Goal: Transaction & Acquisition: Download file/media

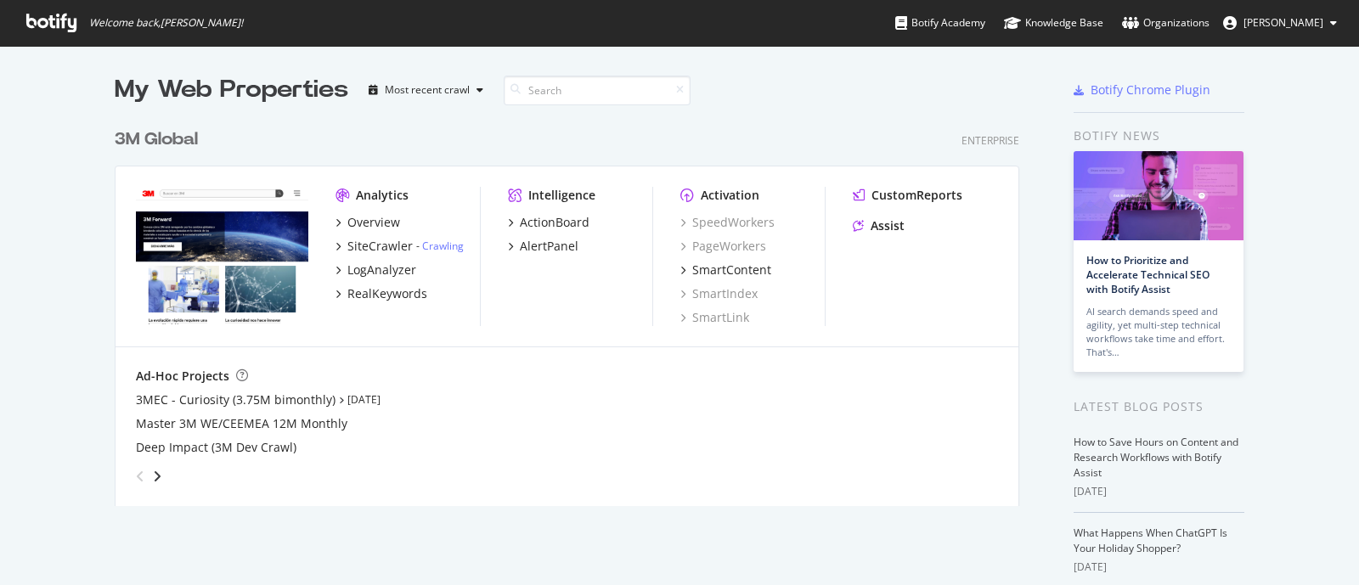
scroll to position [569, 1326]
click at [388, 226] on div "Overview" at bounding box center [373, 222] width 53 height 17
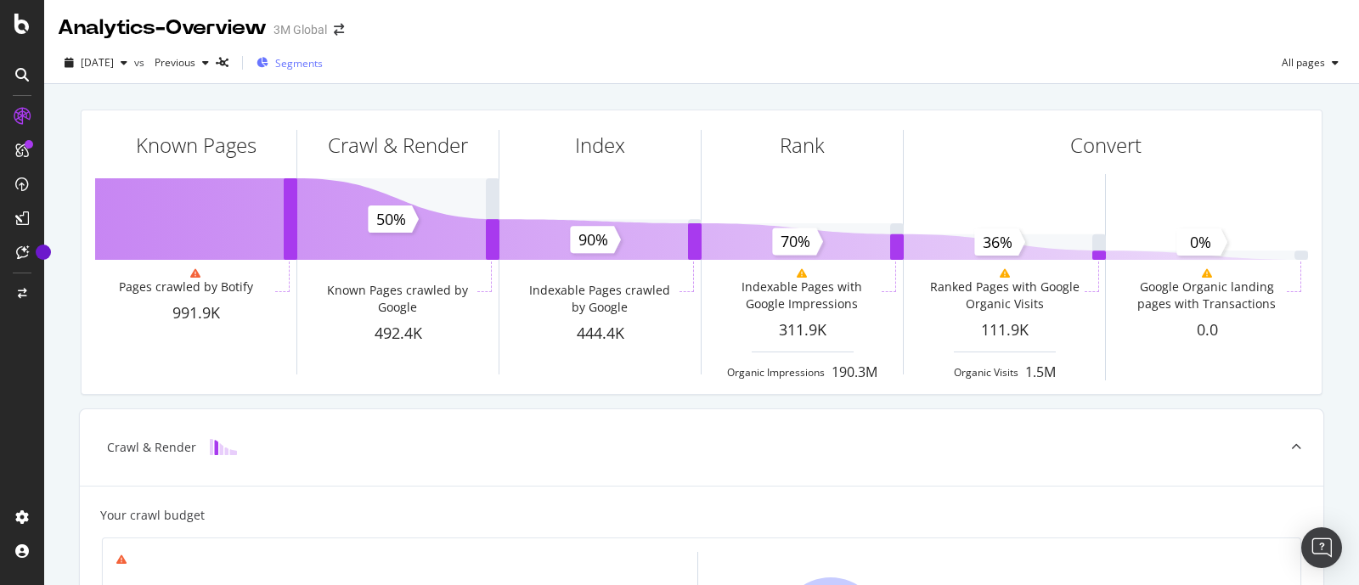
click at [323, 65] on span "Segments" at bounding box center [299, 63] width 48 height 14
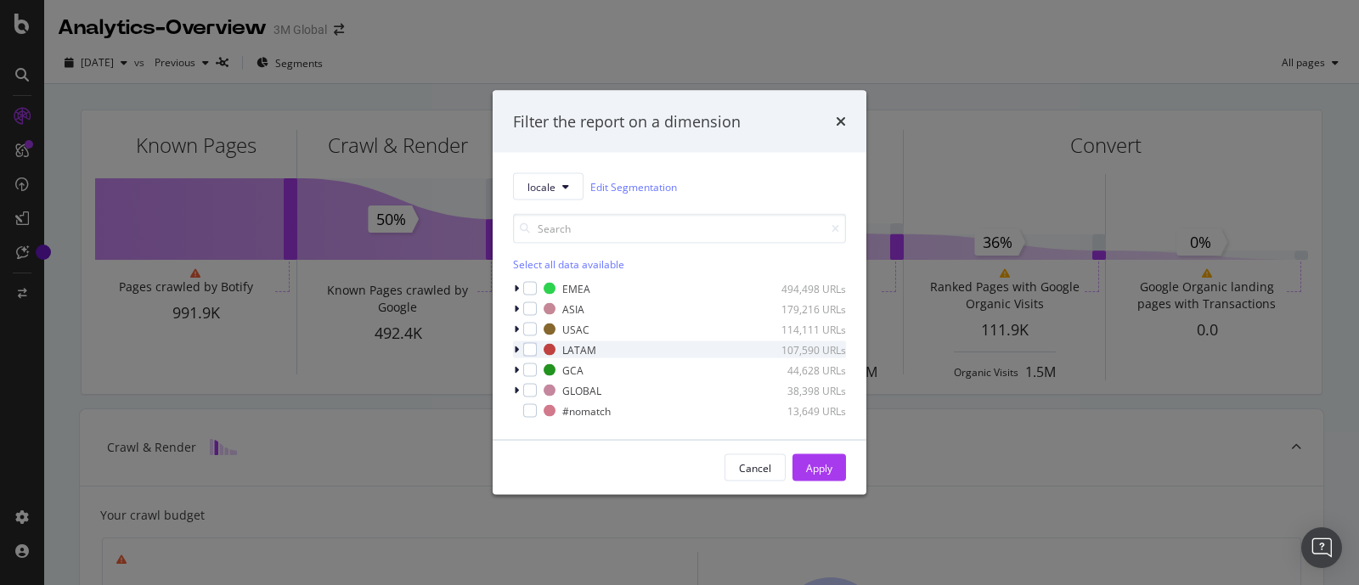
click at [516, 354] on icon "modal" at bounding box center [516, 350] width 5 height 10
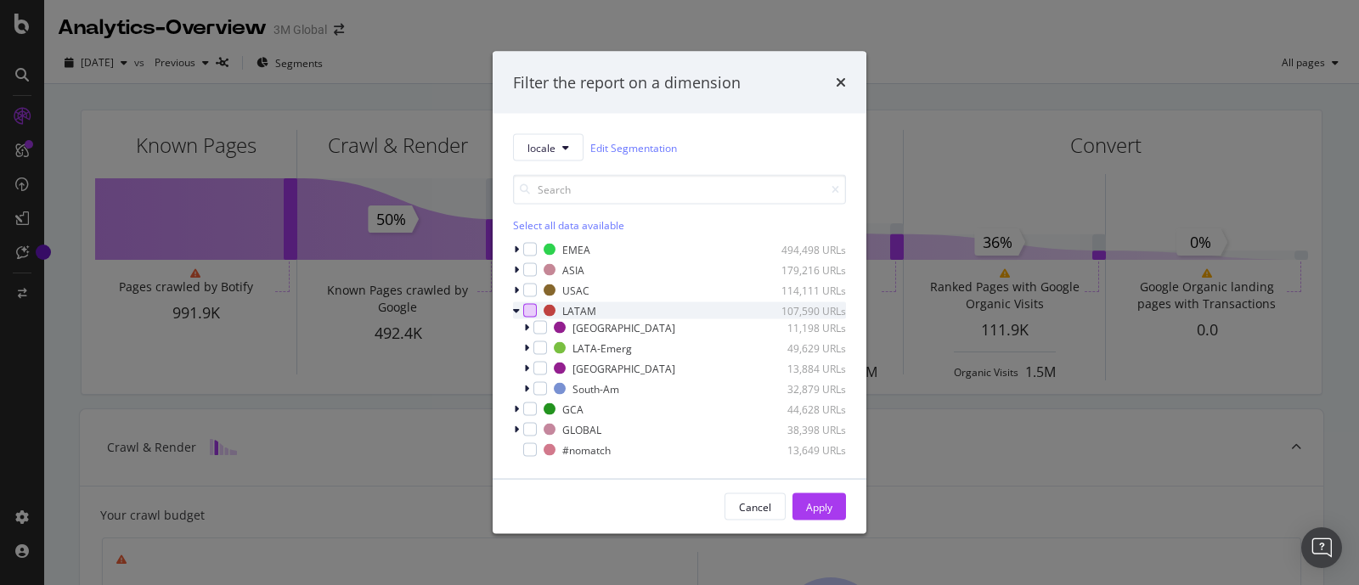
click at [534, 313] on div "modal" at bounding box center [530, 311] width 14 height 14
click at [537, 344] on icon "modal" at bounding box center [541, 348] width 8 height 8
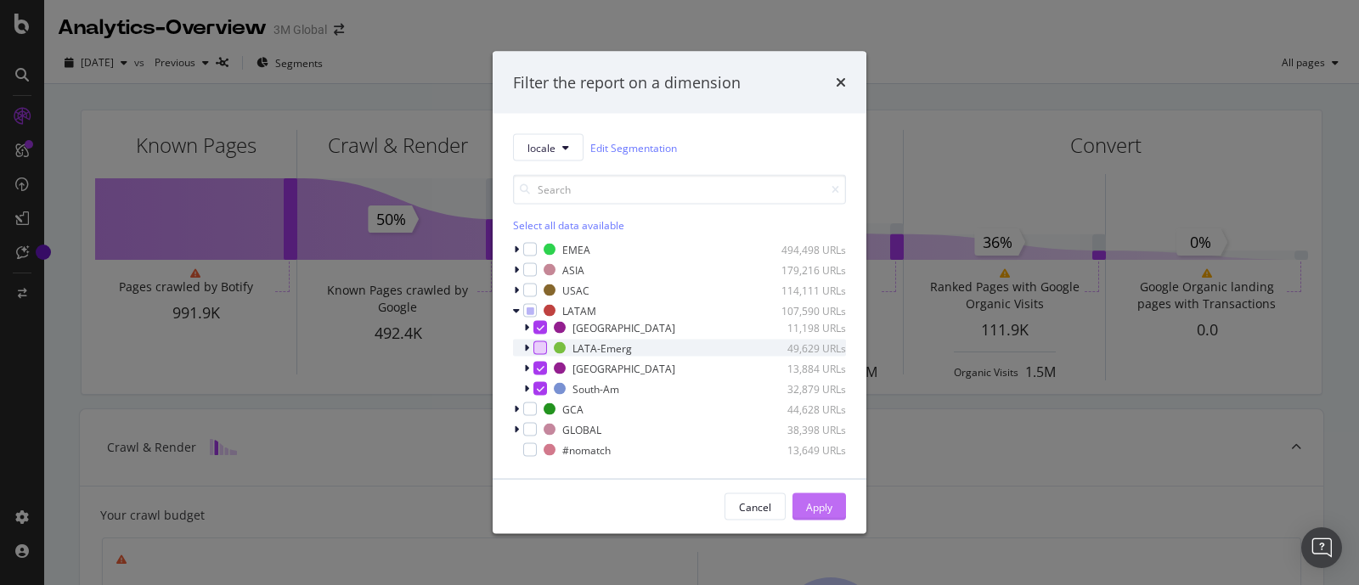
click at [828, 499] on div "Apply" at bounding box center [819, 506] width 26 height 14
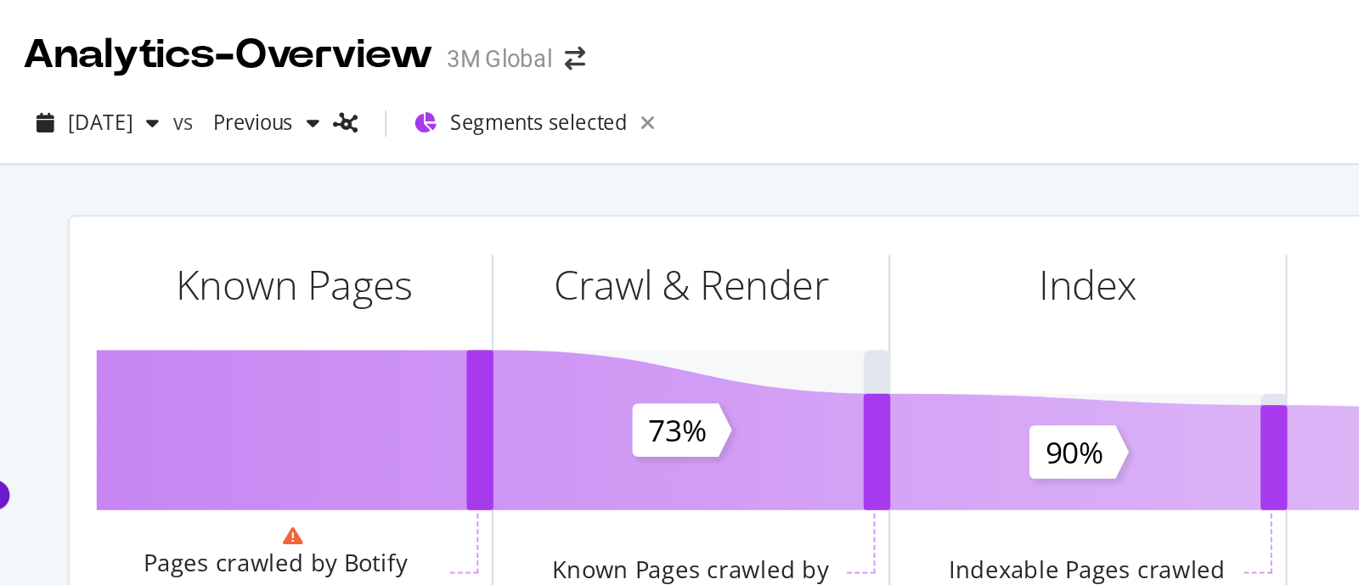
click at [458, 63] on div "[DATE] vs Previous Segments selected All pages" at bounding box center [701, 66] width 1315 height 34
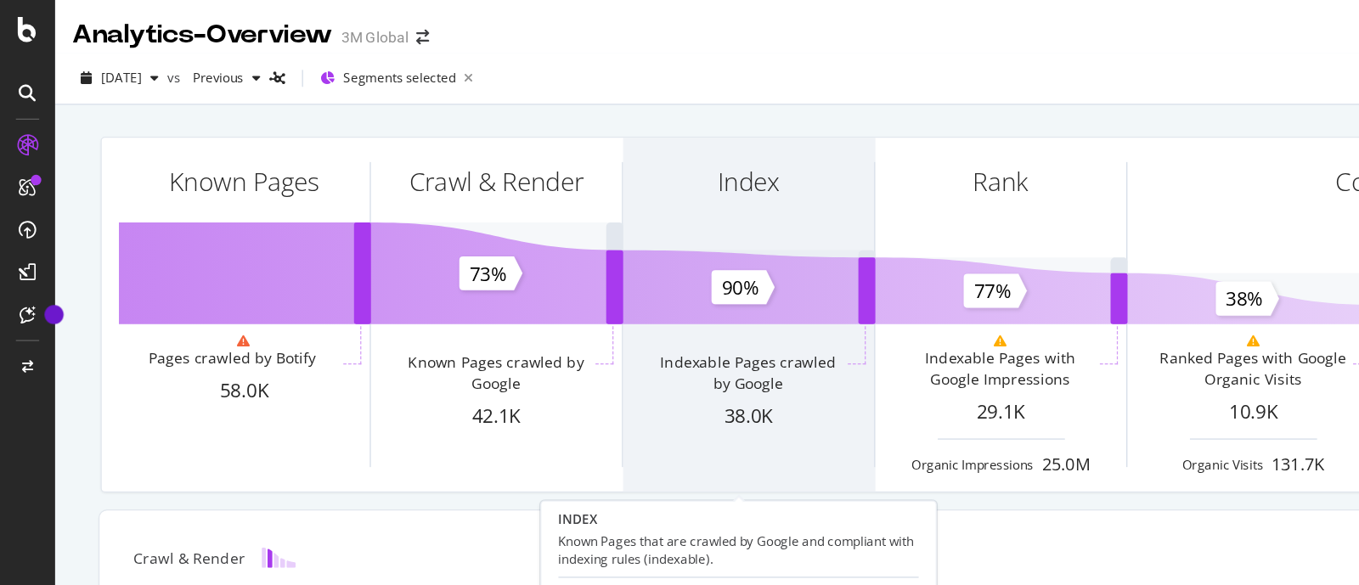
click at [523, 318] on div "Indexable Pages crawled by Google" at bounding box center [599, 302] width 152 height 41
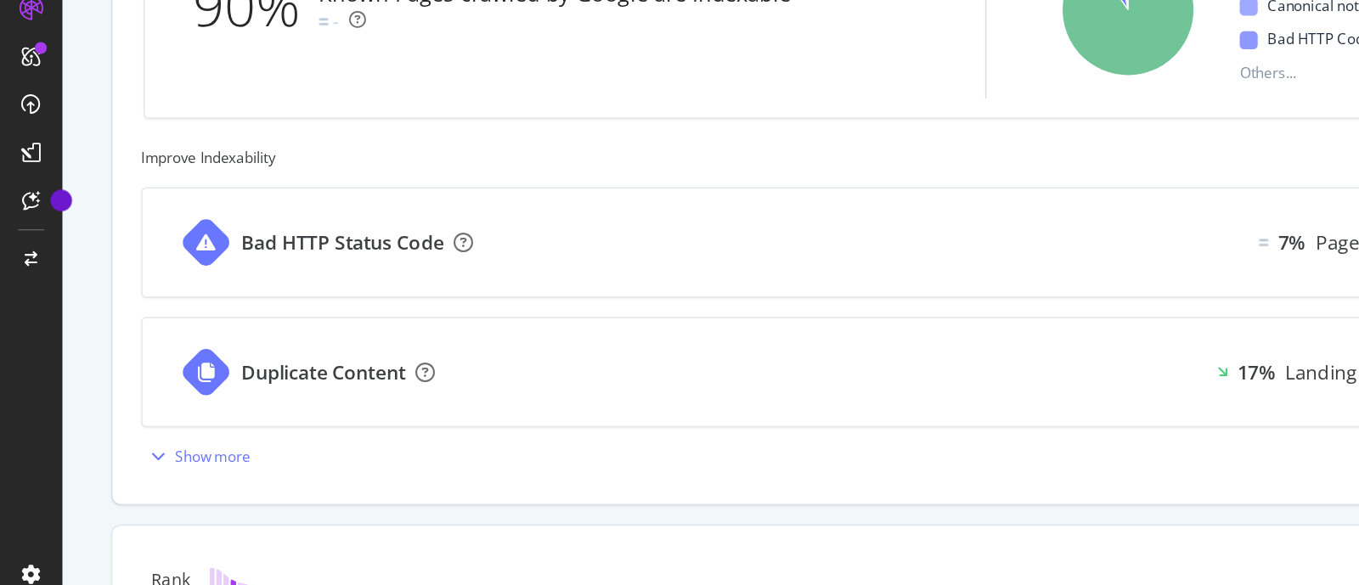
scroll to position [731, 0]
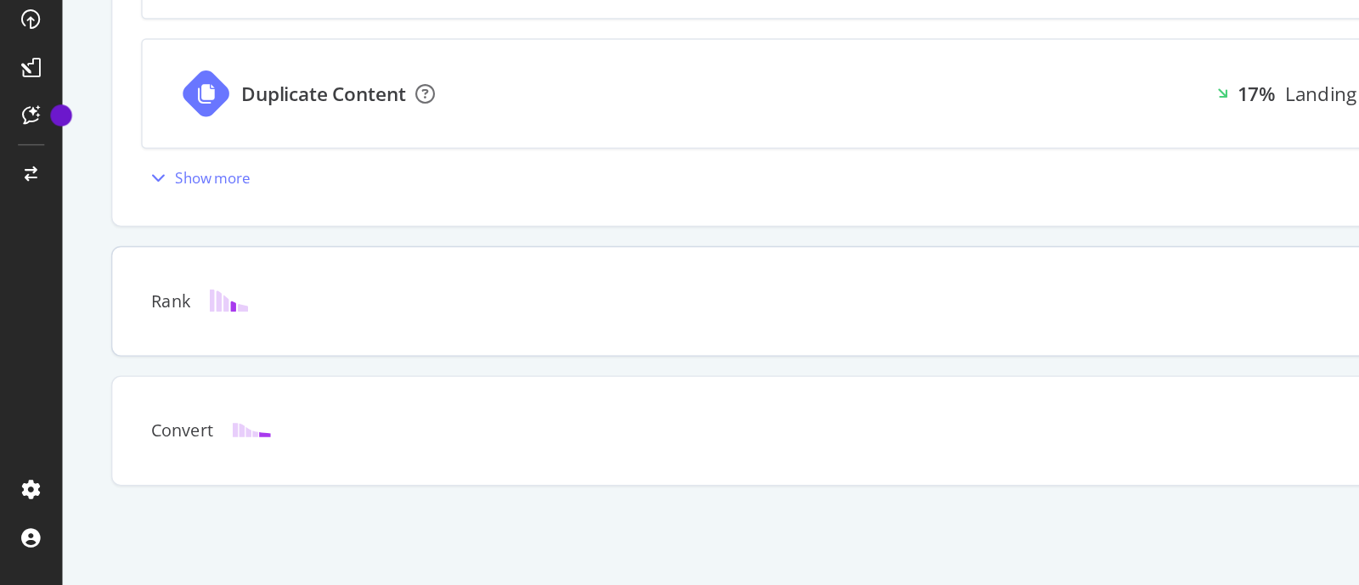
click at [228, 396] on div "Rank" at bounding box center [701, 384] width 1243 height 76
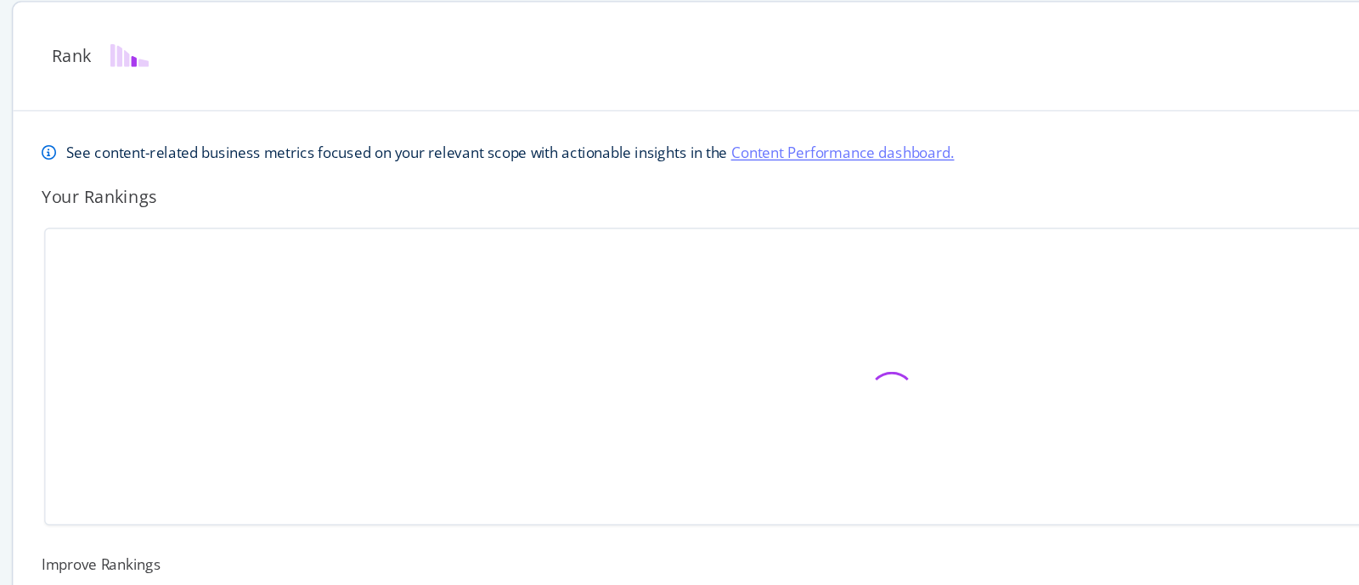
scroll to position [645, 0]
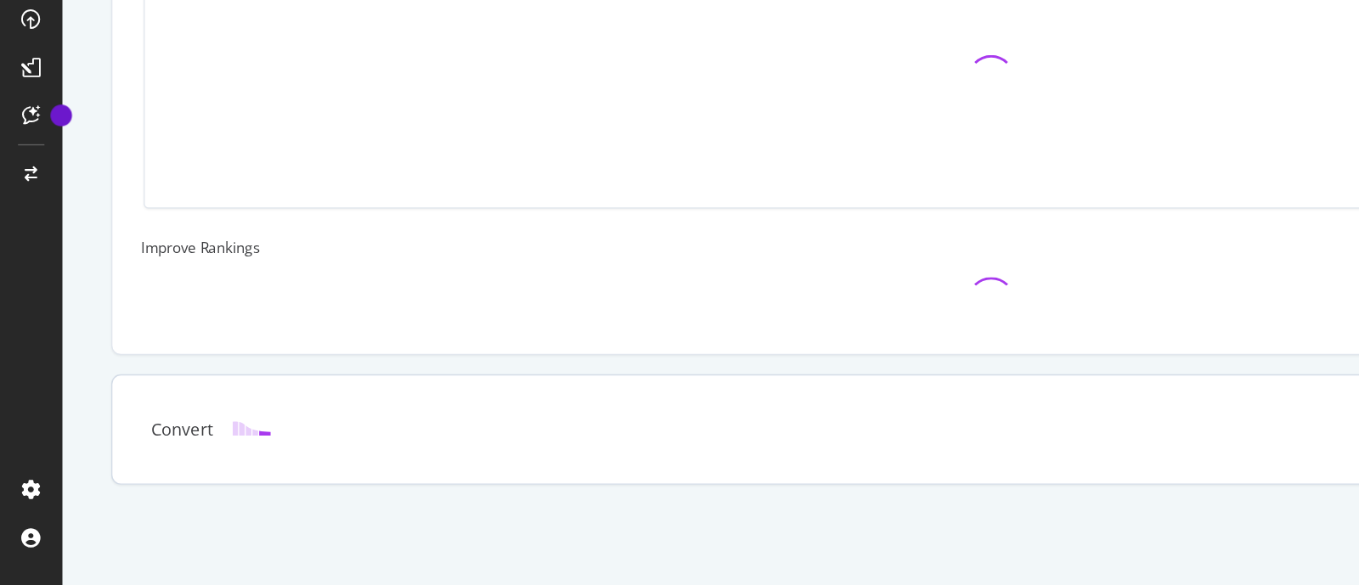
click at [203, 472] on div "Convert" at bounding box center [675, 474] width 1176 height 17
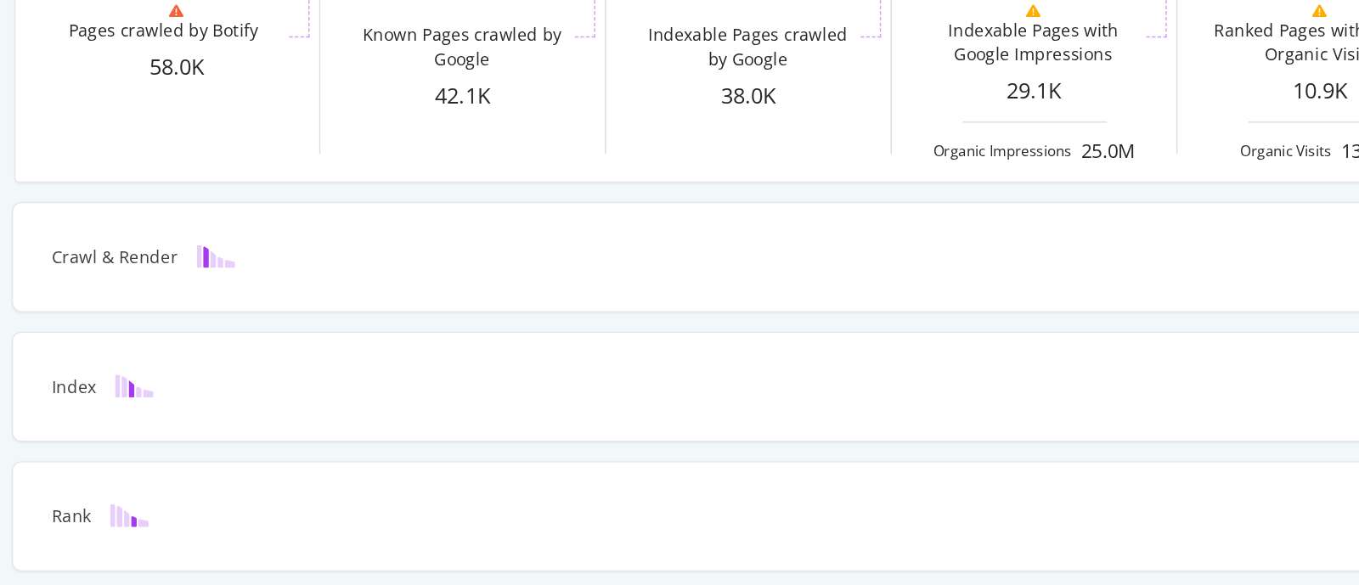
scroll to position [0, 0]
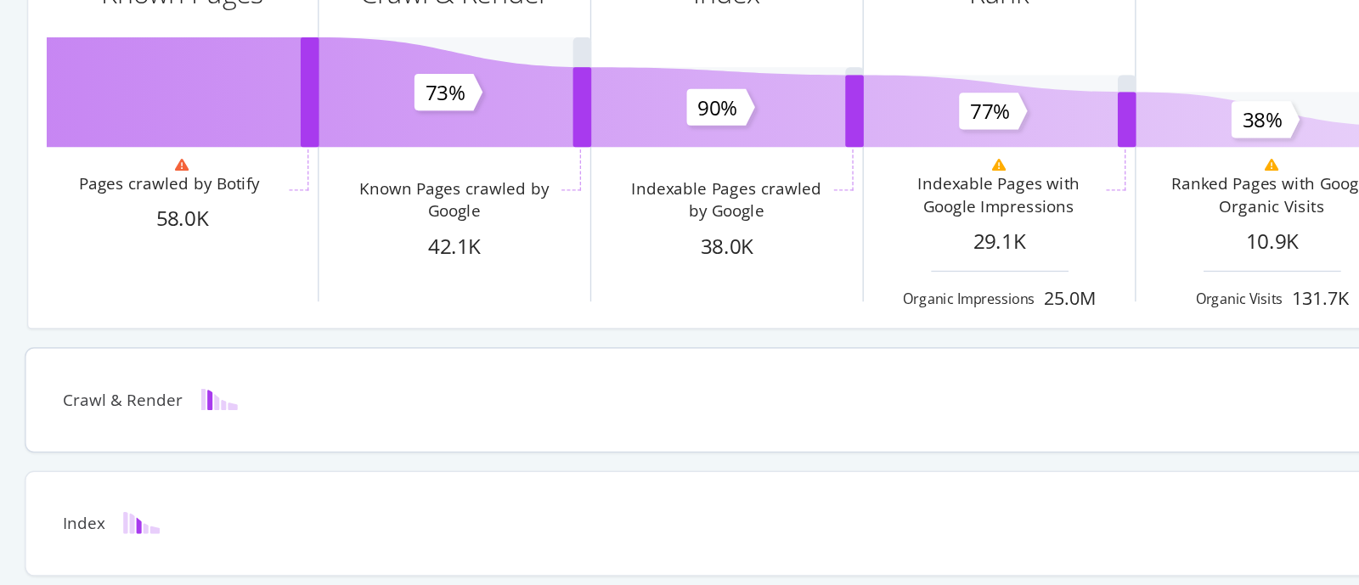
click at [261, 450] on div "Crawl & Render" at bounding box center [675, 447] width 1176 height 17
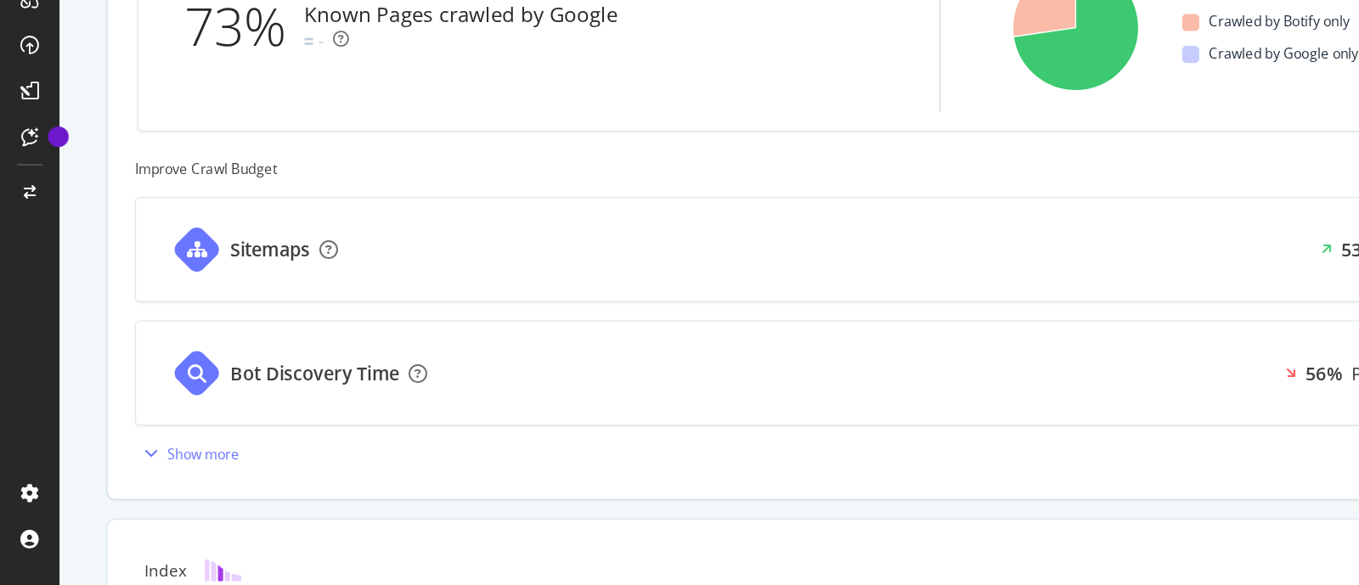
scroll to position [449, 0]
click at [147, 491] on div "Show more" at bounding box center [151, 487] width 54 height 14
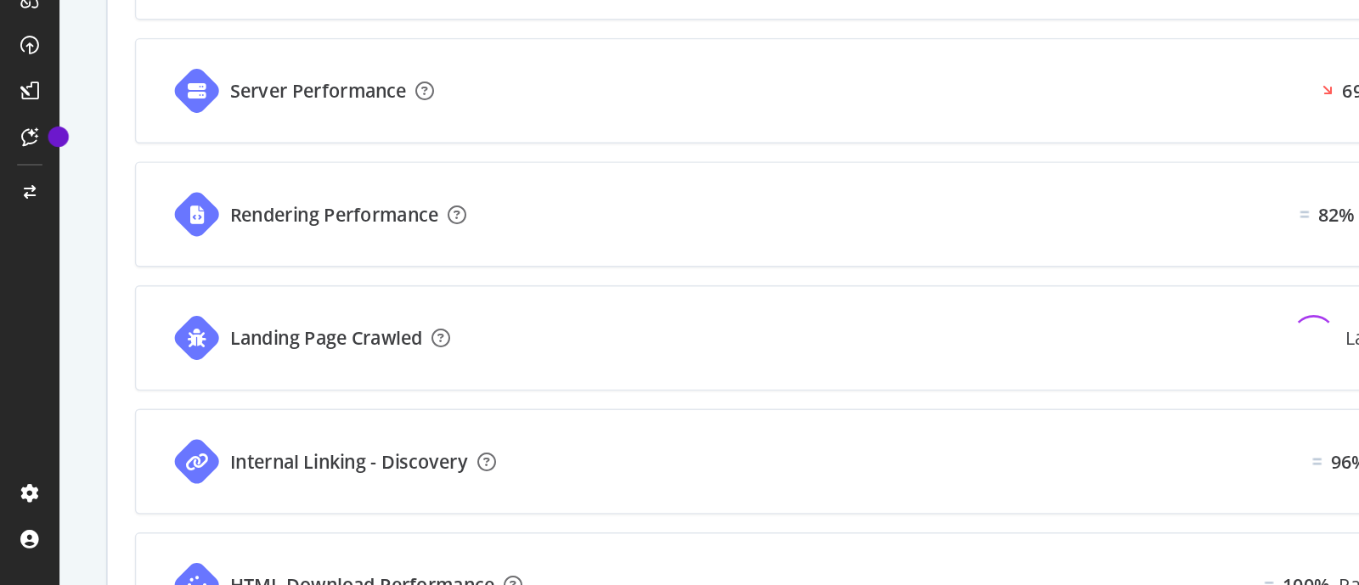
scroll to position [764, 0]
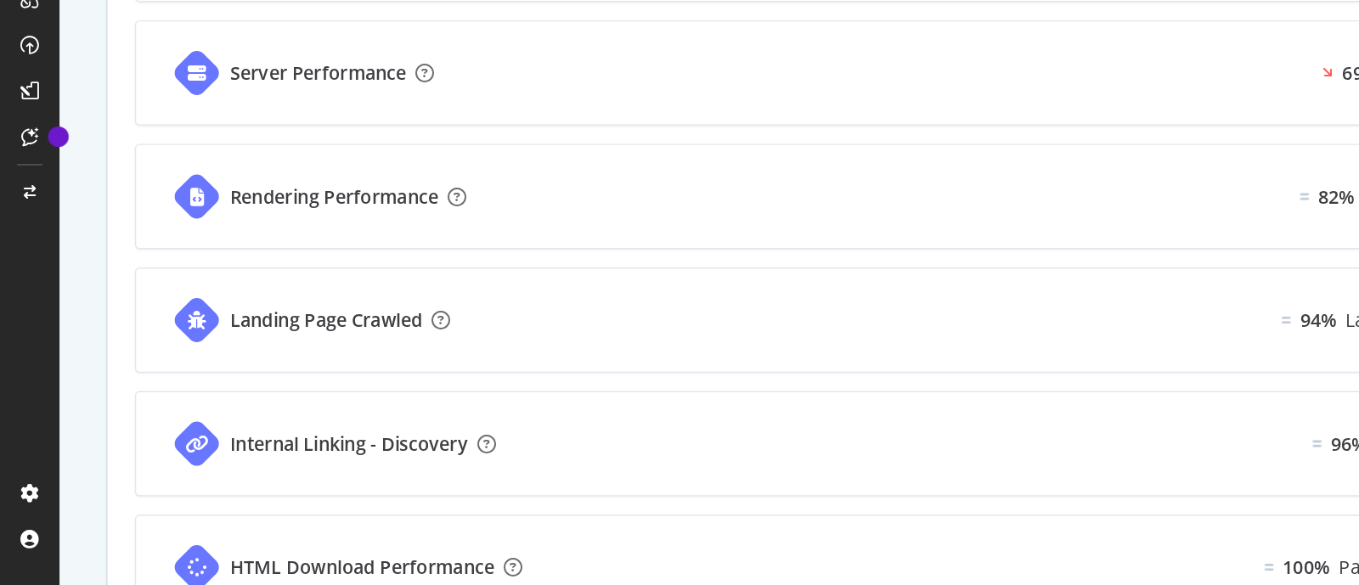
click at [407, 398] on div "Landing Page Crawled 94% Landing Pages Crawled Target: above 90%" at bounding box center [701, 388] width 1201 height 76
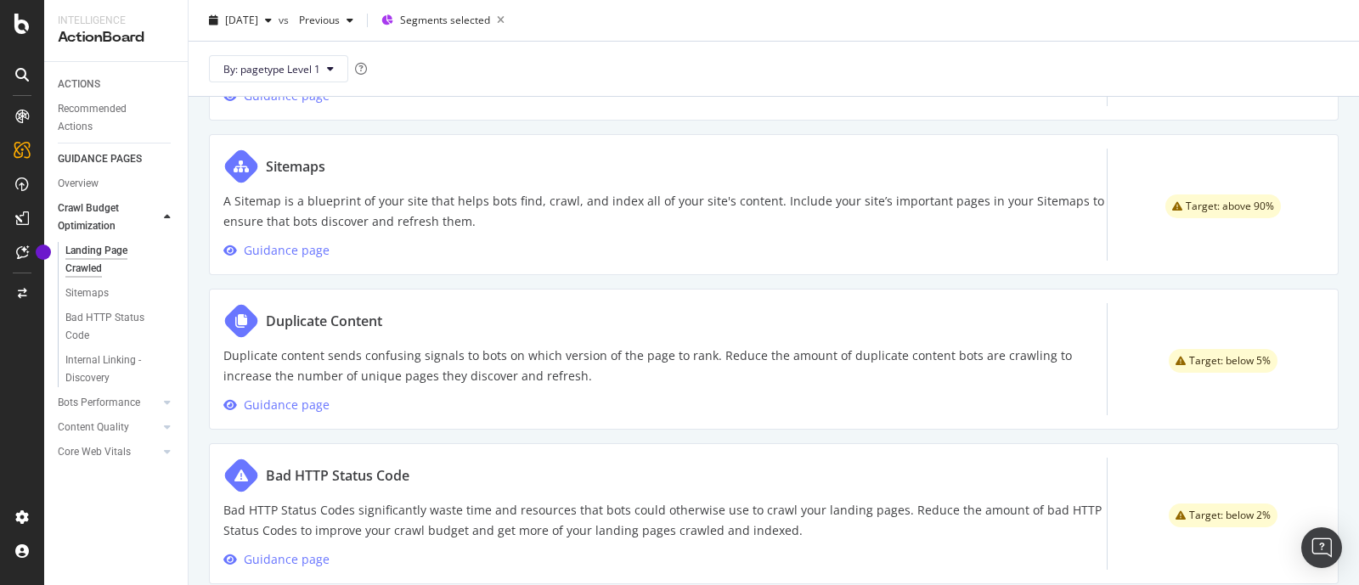
scroll to position [1024, 0]
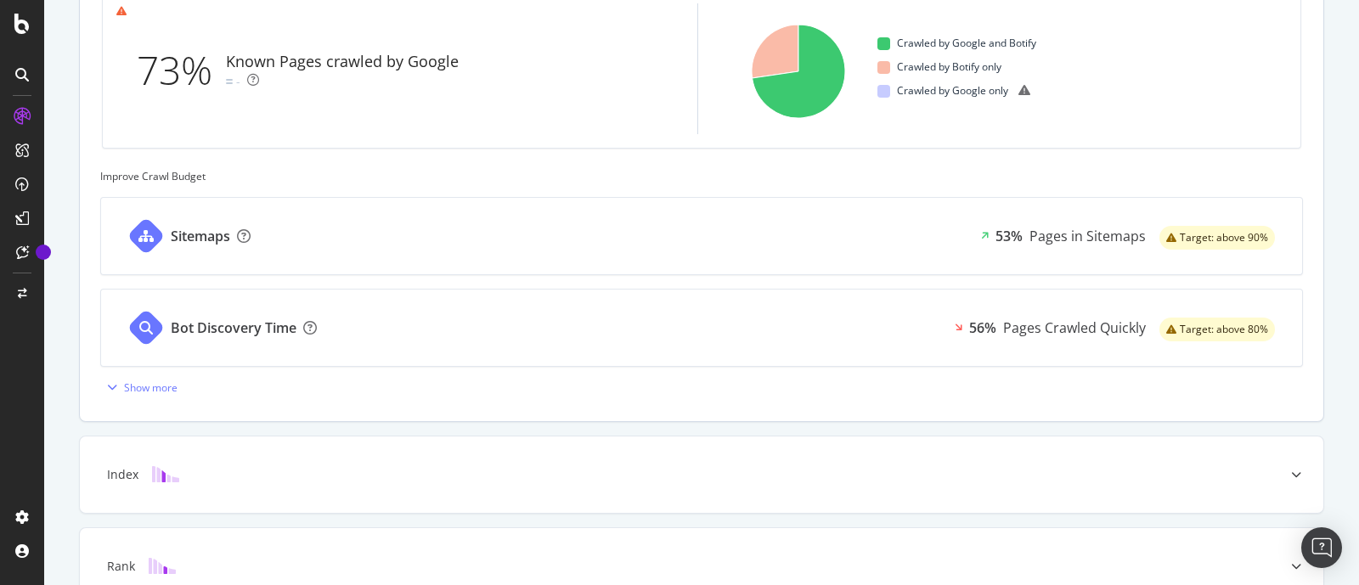
scroll to position [550, 0]
click at [124, 386] on div "Show more" at bounding box center [151, 387] width 54 height 14
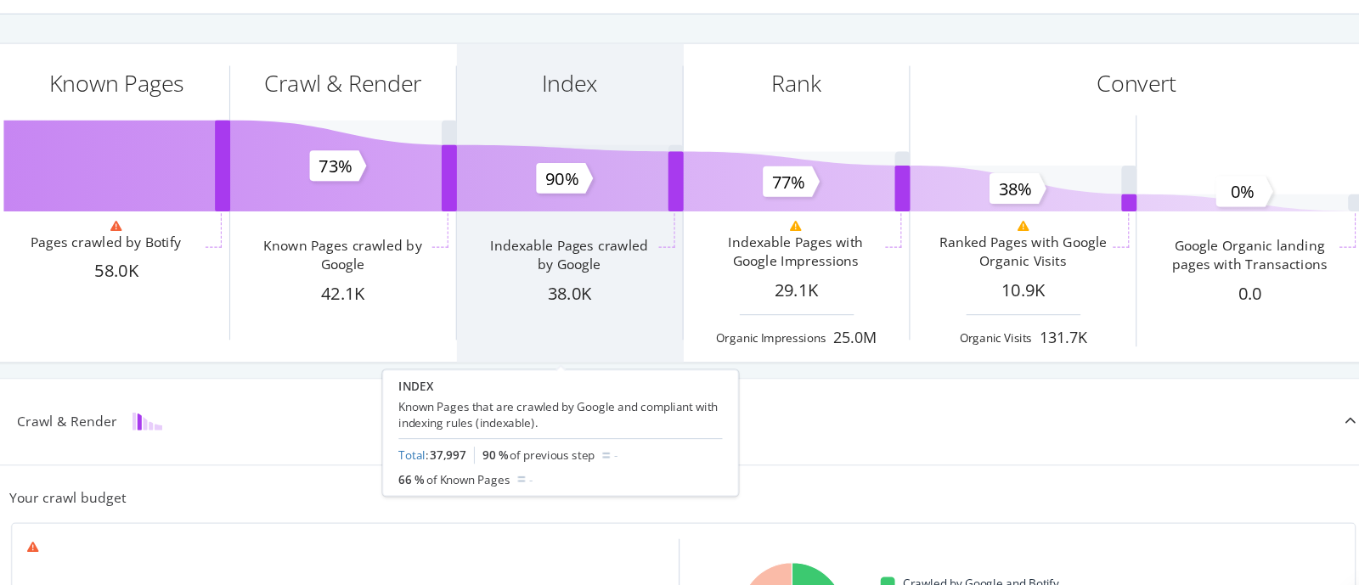
scroll to position [0, 0]
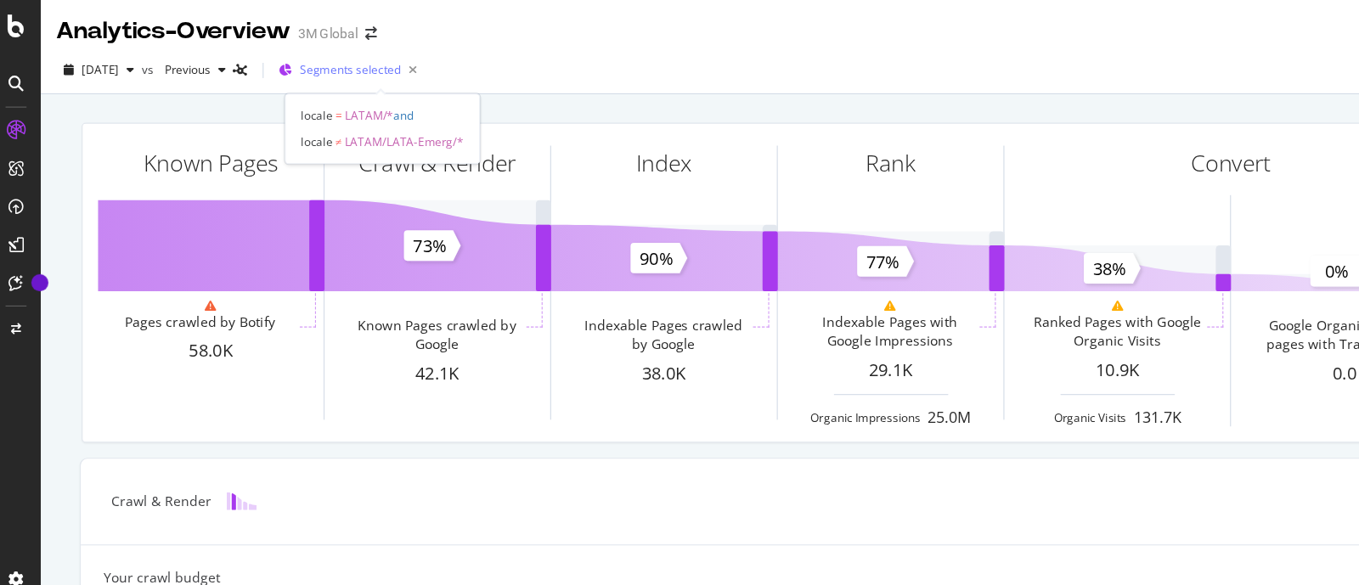
click at [316, 71] on div "Segments selected" at bounding box center [330, 63] width 111 height 24
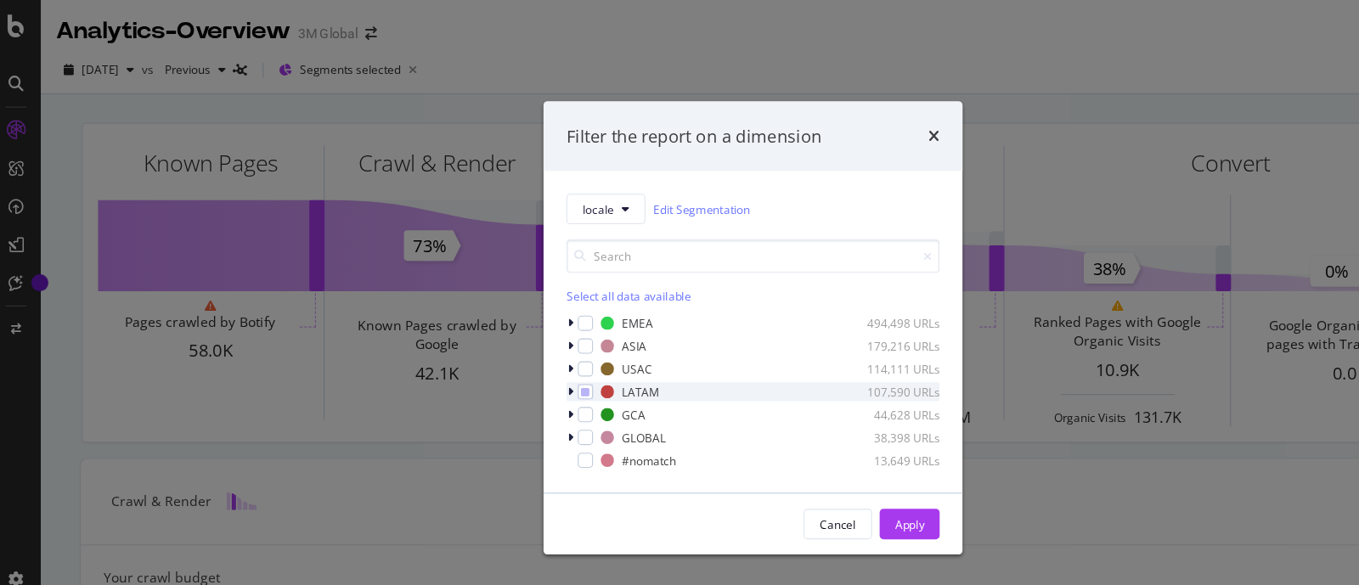
click at [516, 349] on icon "modal" at bounding box center [516, 350] width 5 height 10
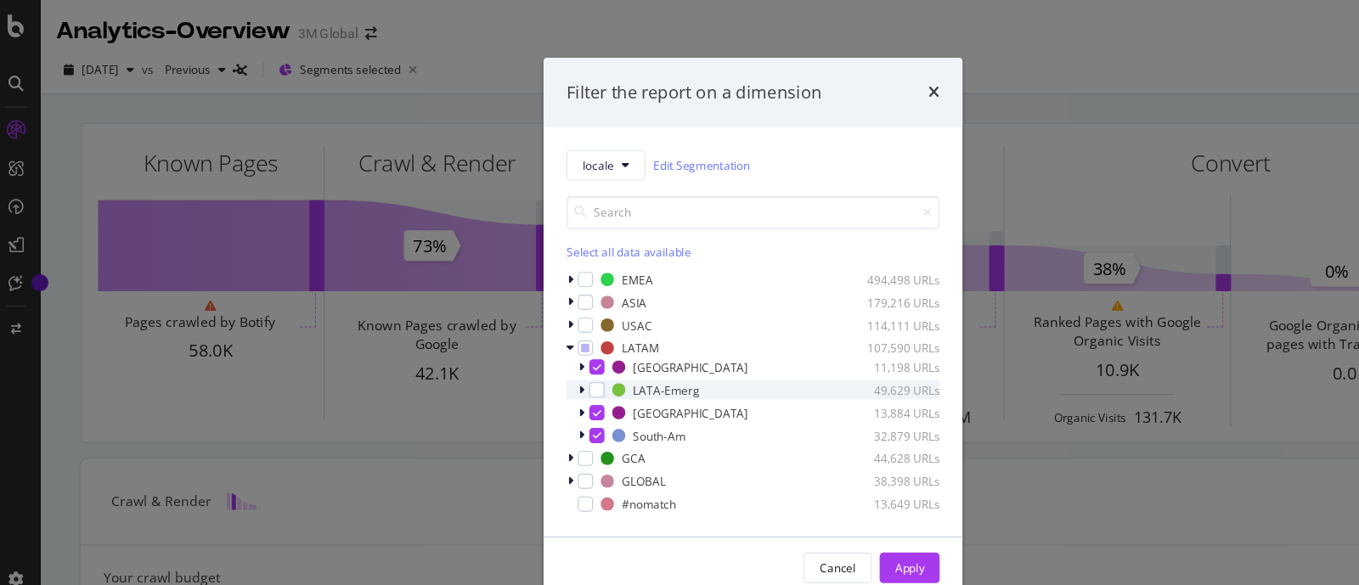
click at [524, 347] on icon "modal" at bounding box center [526, 348] width 5 height 10
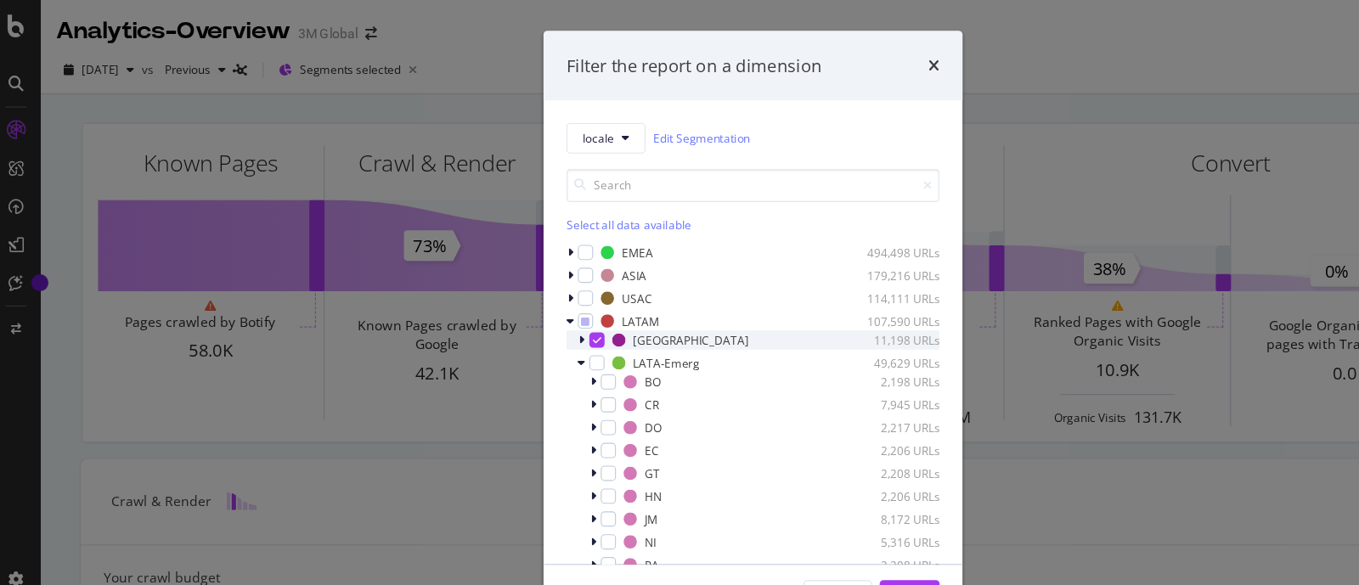
click at [525, 327] on icon "modal" at bounding box center [526, 324] width 7 height 10
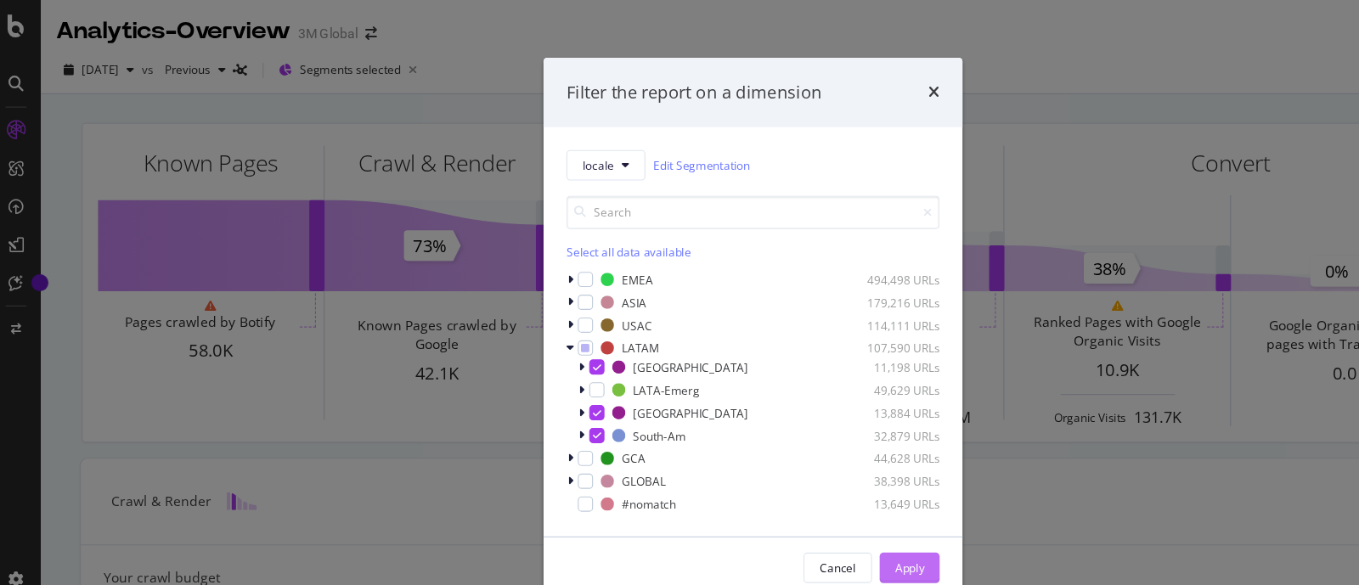
click at [835, 503] on button "Apply" at bounding box center [819, 506] width 54 height 27
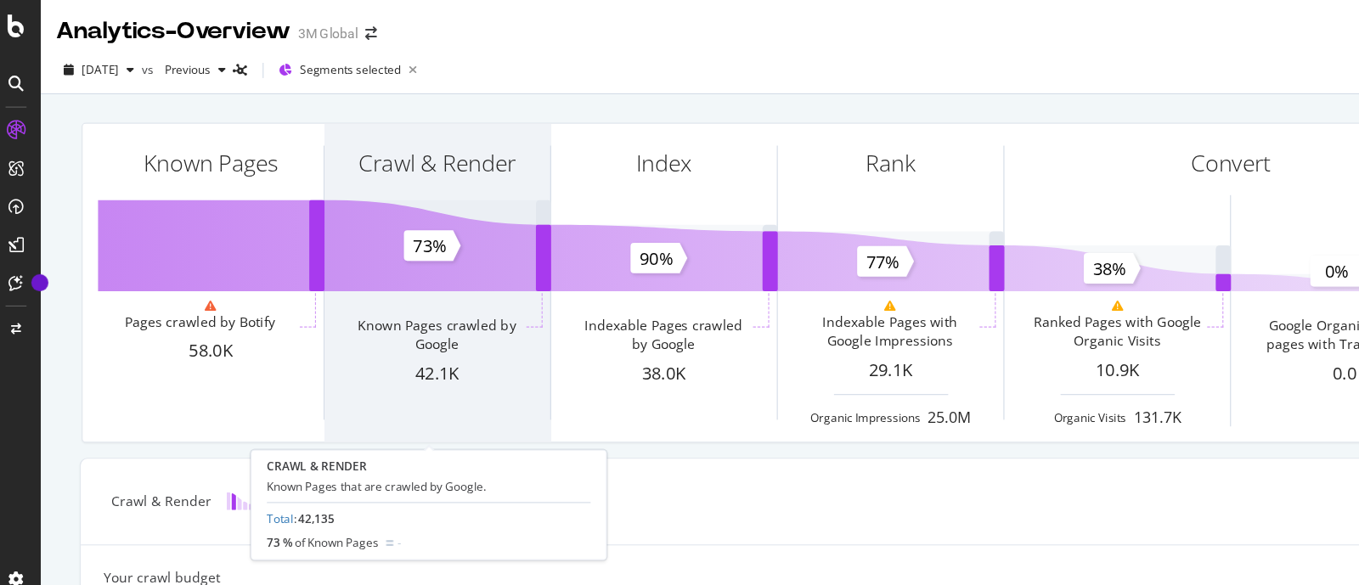
click at [403, 228] on div "Crawl & Render" at bounding box center [397, 175] width 201 height 131
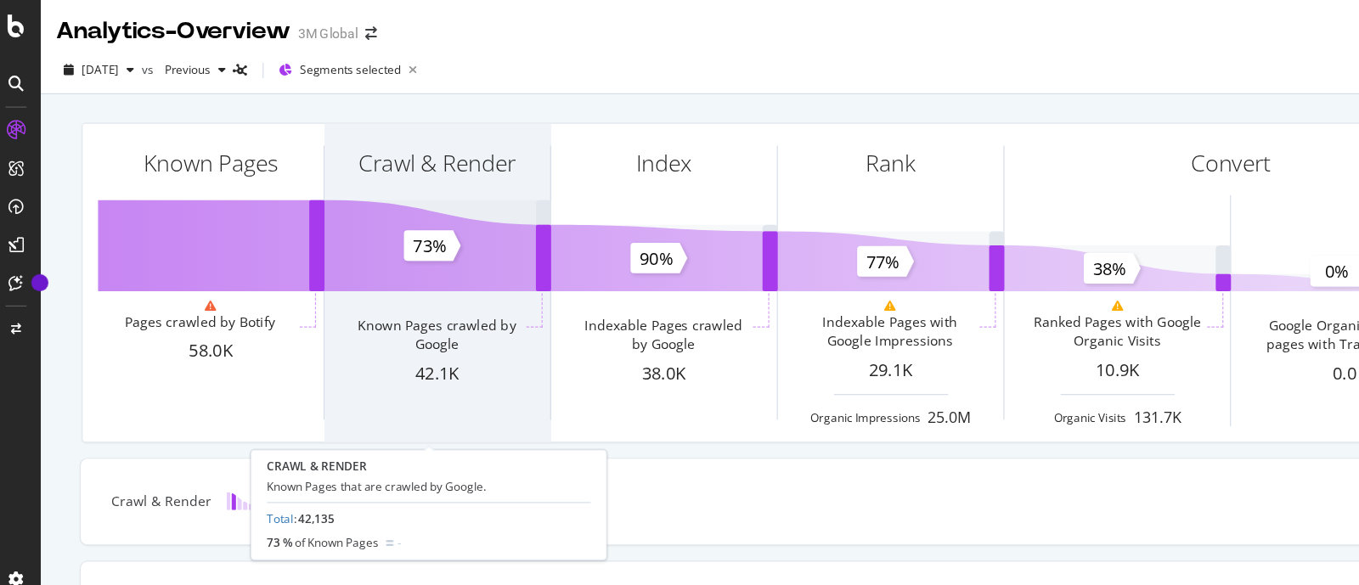
click at [375, 215] on div "Crawl & Render" at bounding box center [397, 175] width 201 height 131
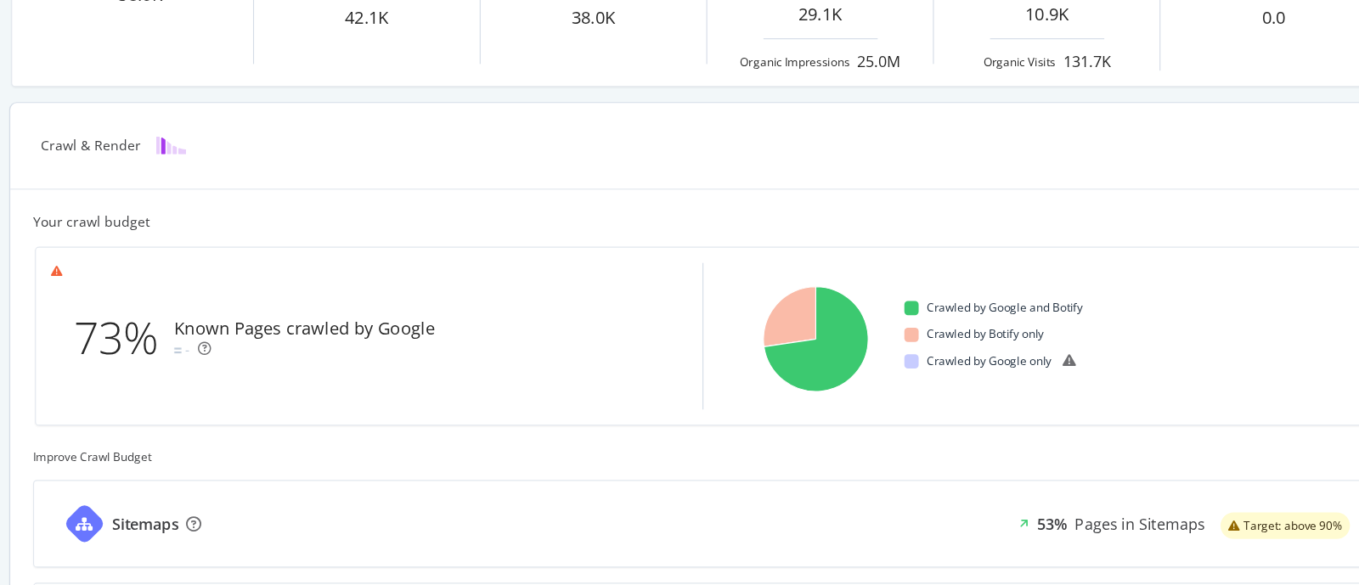
scroll to position [299, 0]
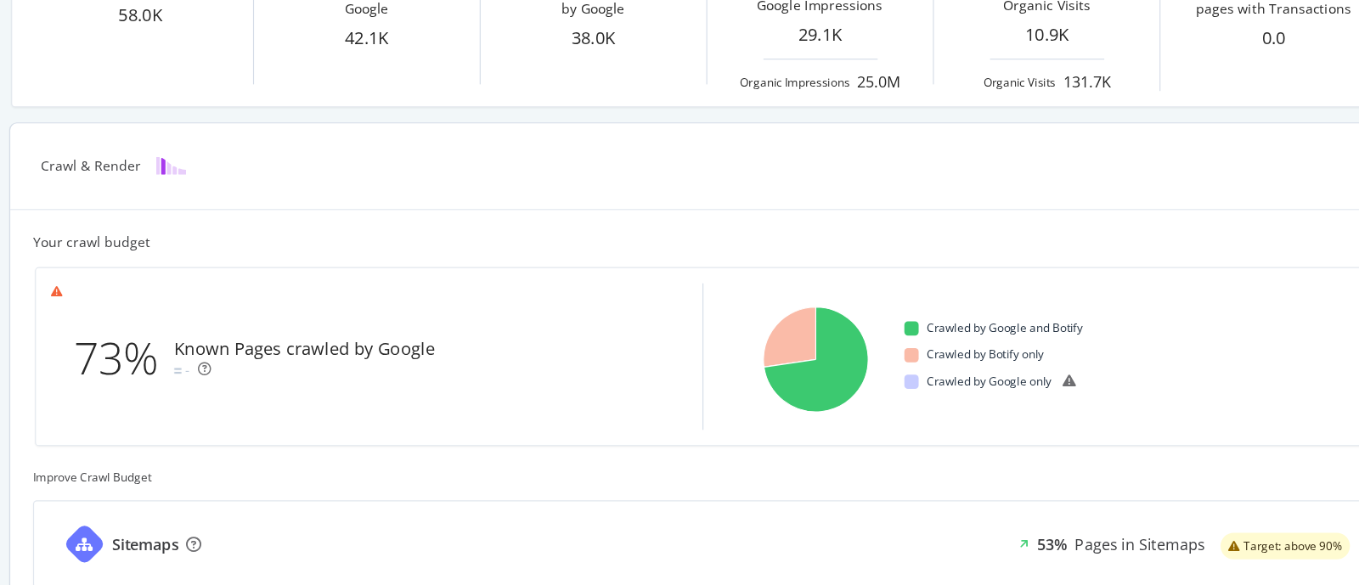
click at [290, 313] on div "Known Pages crawled by Google" at bounding box center [342, 312] width 233 height 22
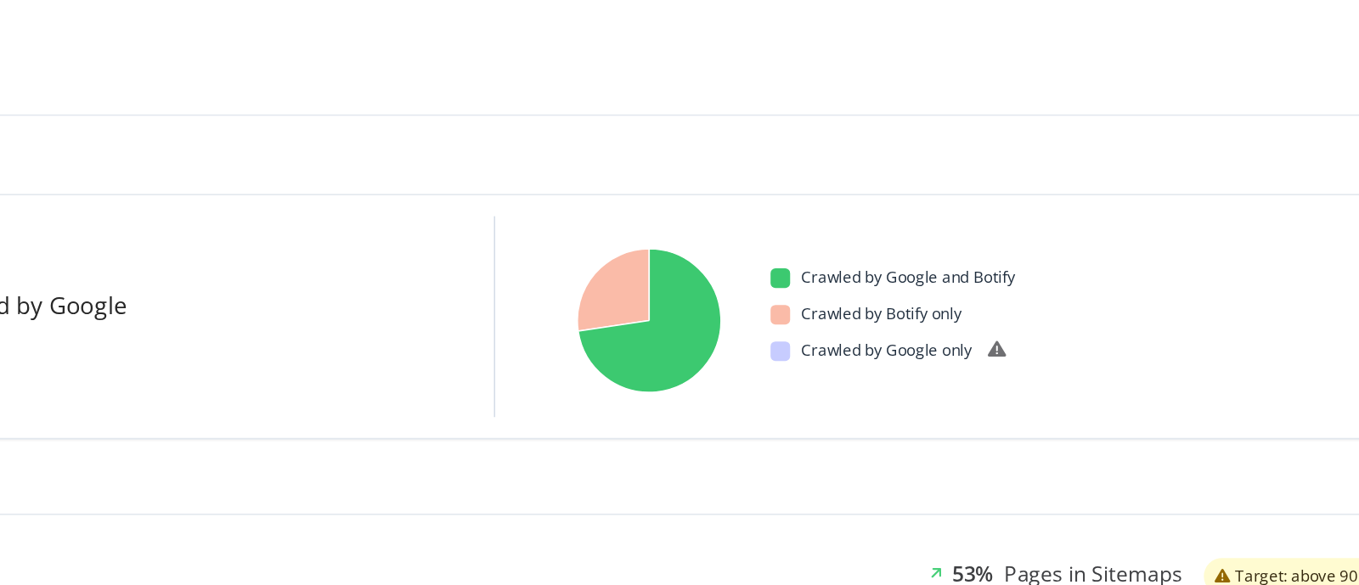
scroll to position [0, 0]
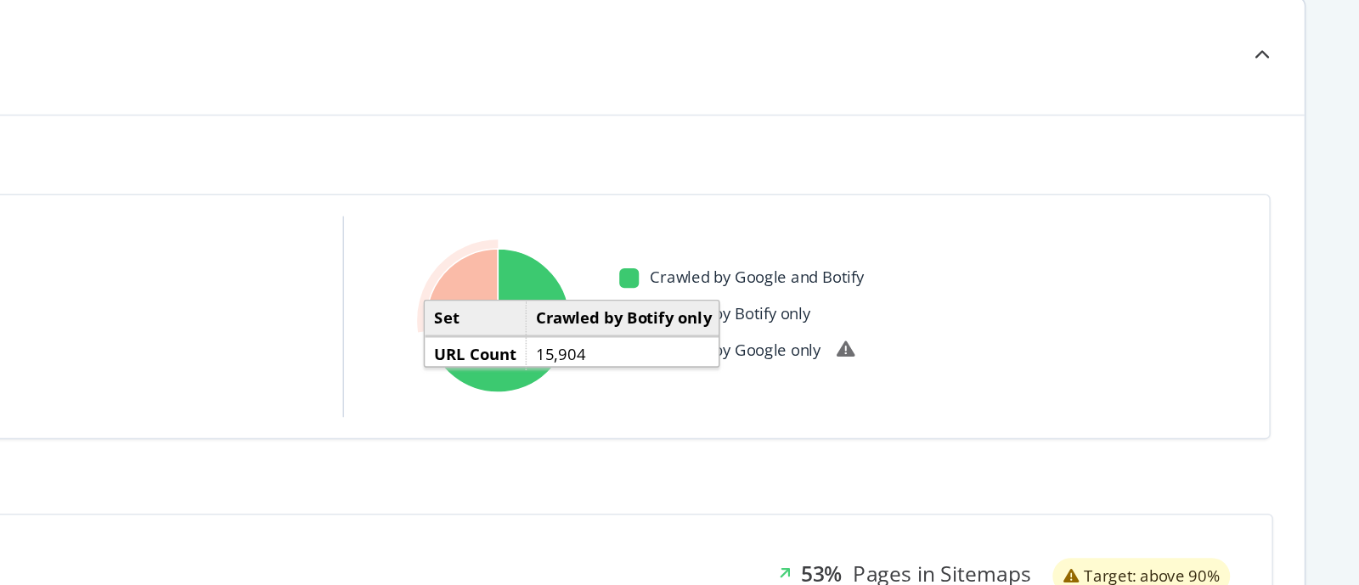
click at [767, 291] on icon "A chart." at bounding box center [775, 301] width 47 height 54
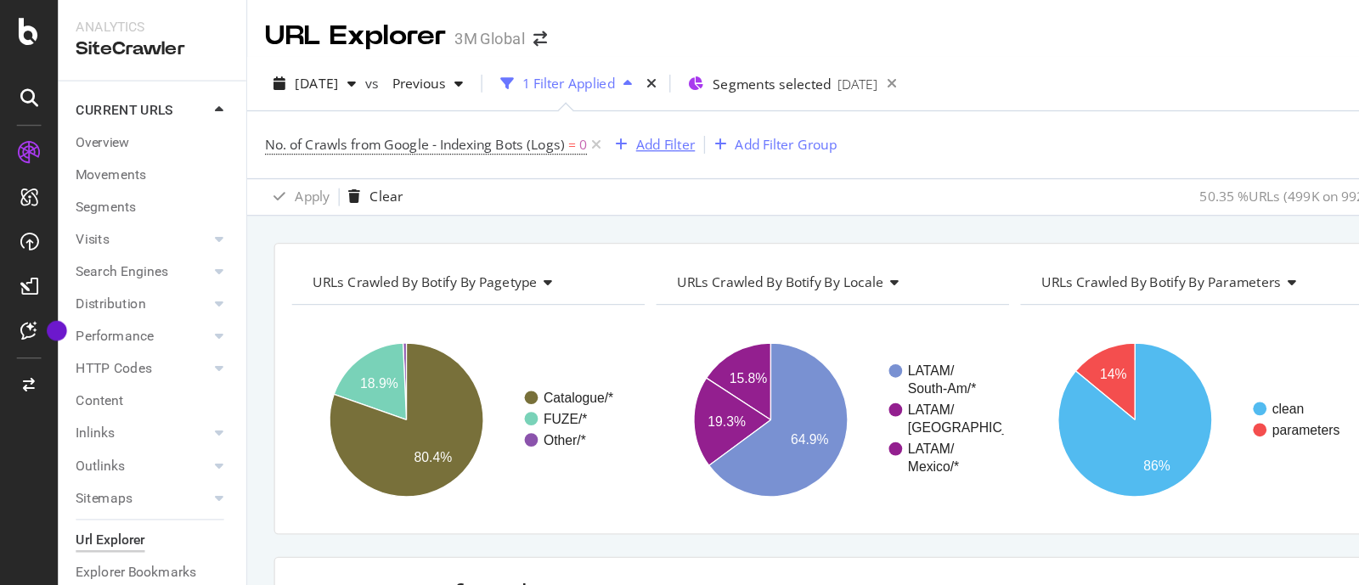
click at [514, 106] on div "Add Filter" at bounding box center [507, 110] width 45 height 14
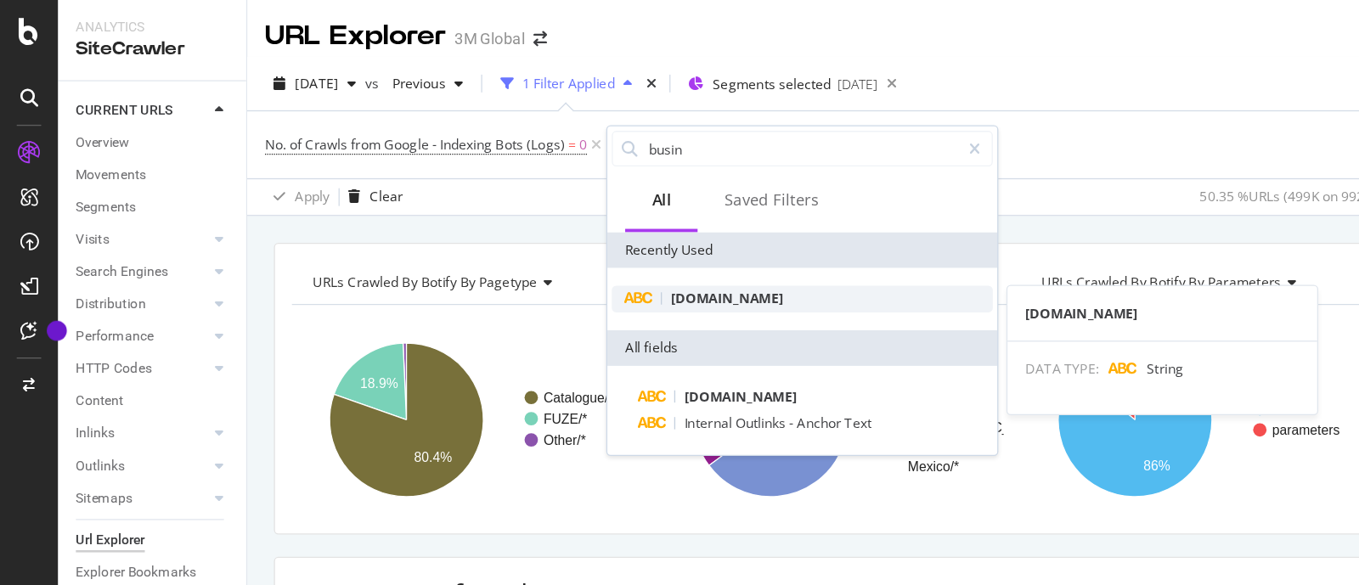
type input "busin"
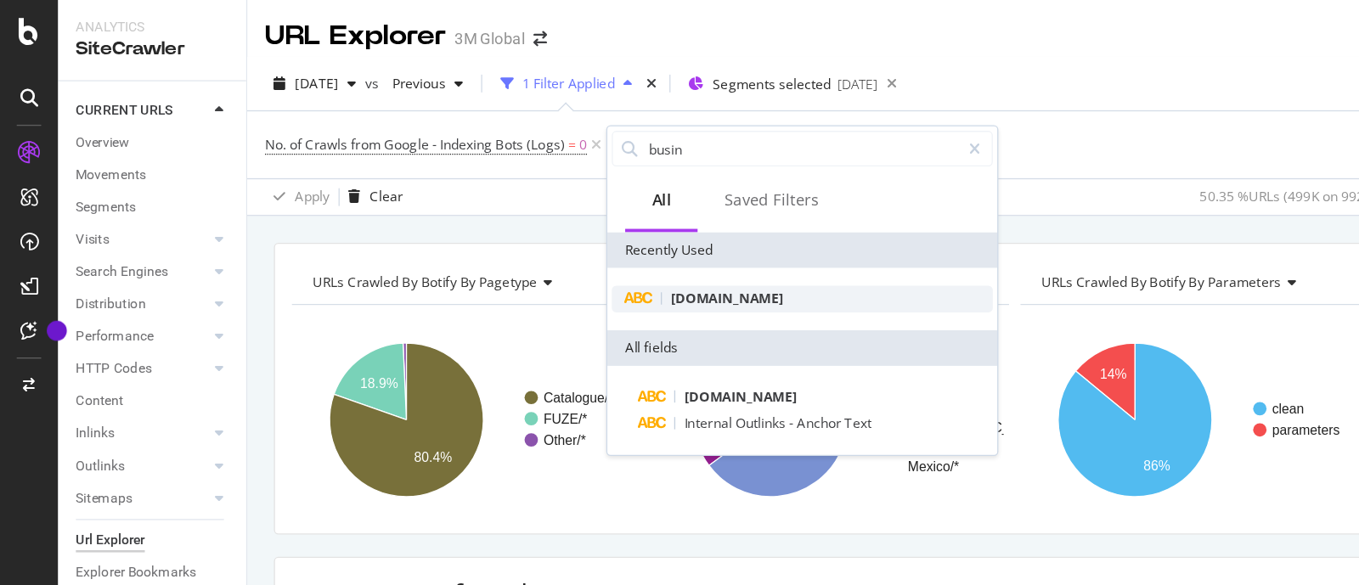
click at [543, 226] on span "[DOMAIN_NAME]" at bounding box center [554, 228] width 86 height 14
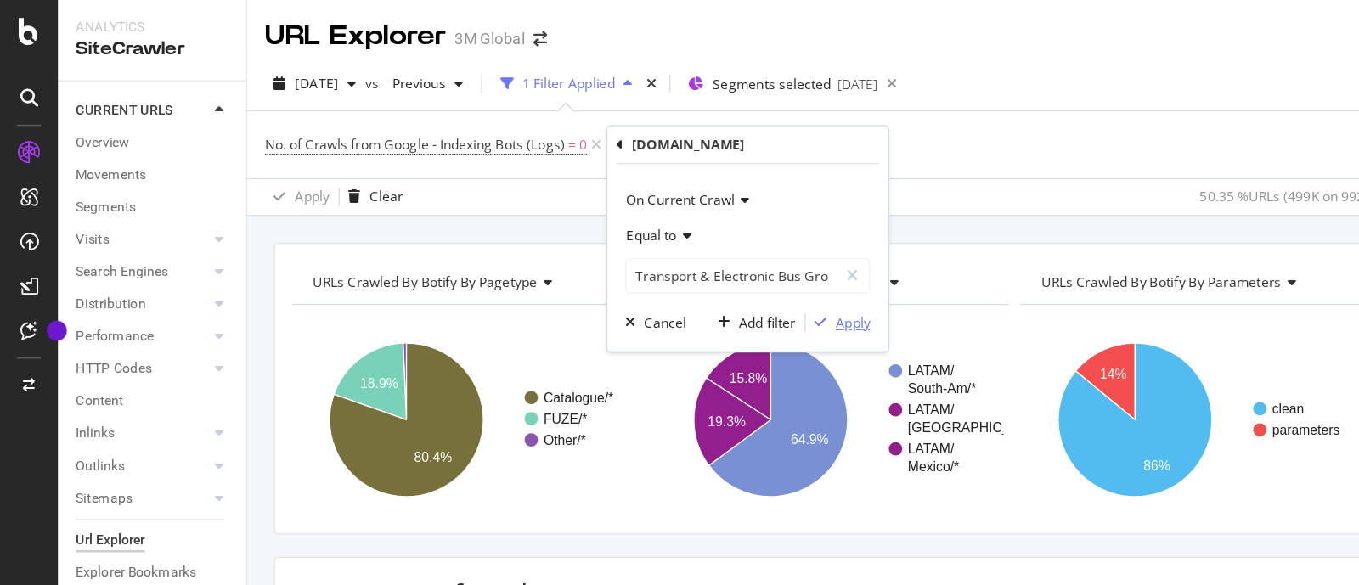
click at [646, 247] on div "Apply" at bounding box center [650, 246] width 26 height 14
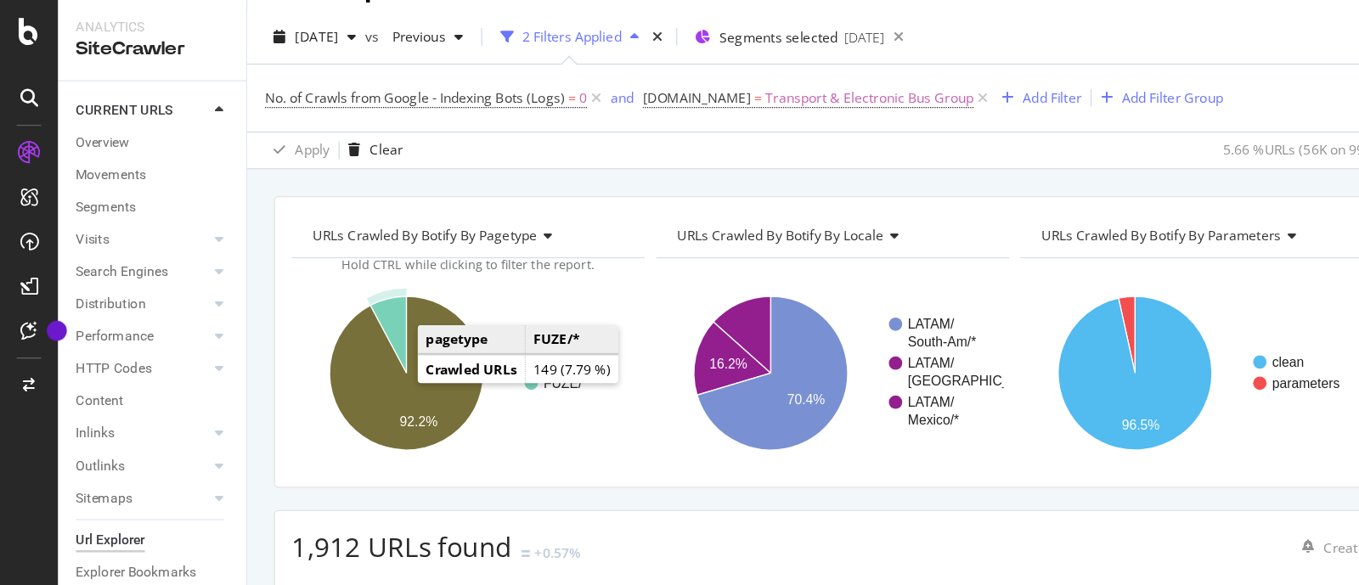
scroll to position [42, 0]
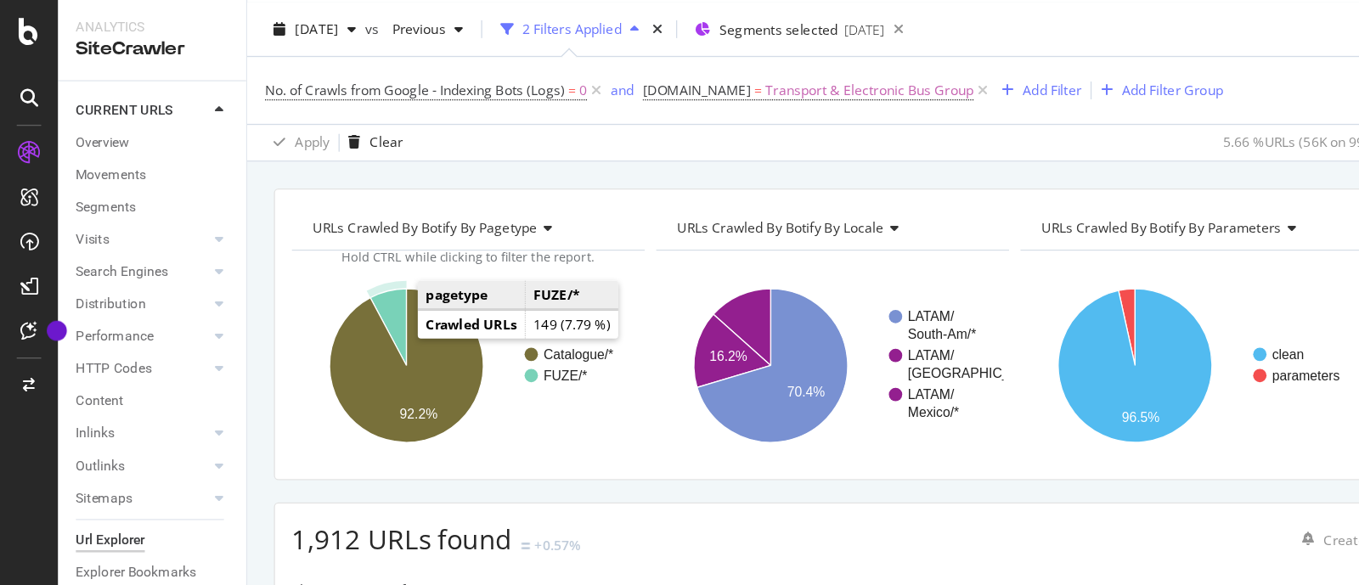
click at [303, 228] on icon "A chart." at bounding box center [296, 249] width 27 height 59
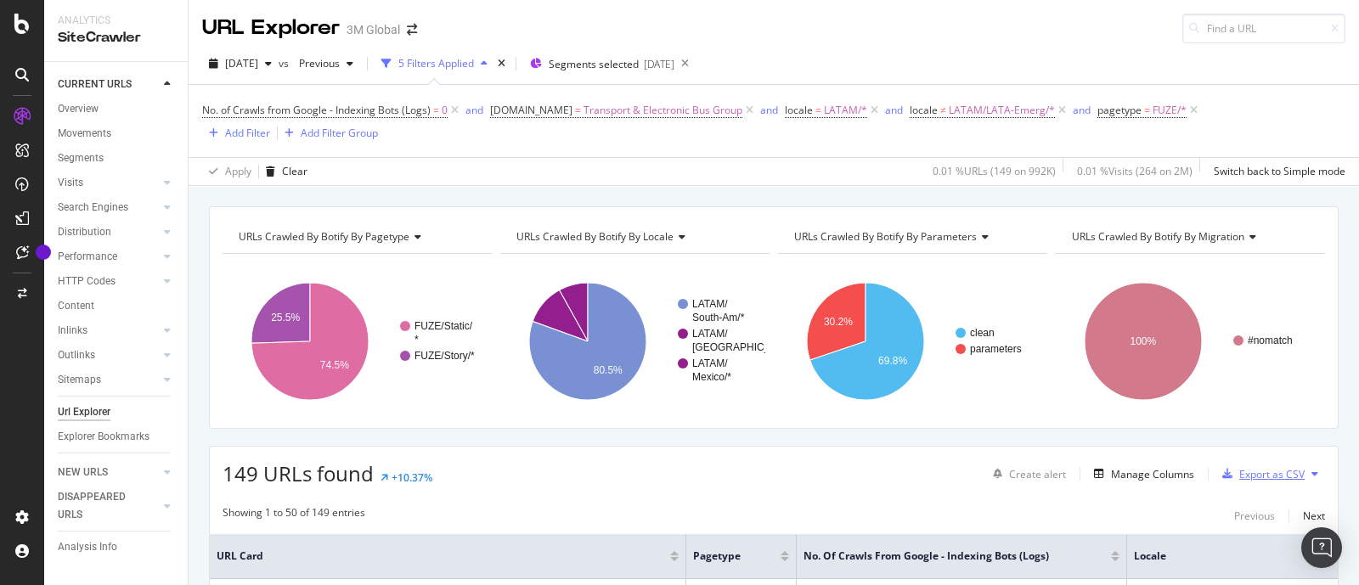
click at [1239, 473] on div "Export as CSV" at bounding box center [1271, 474] width 65 height 14
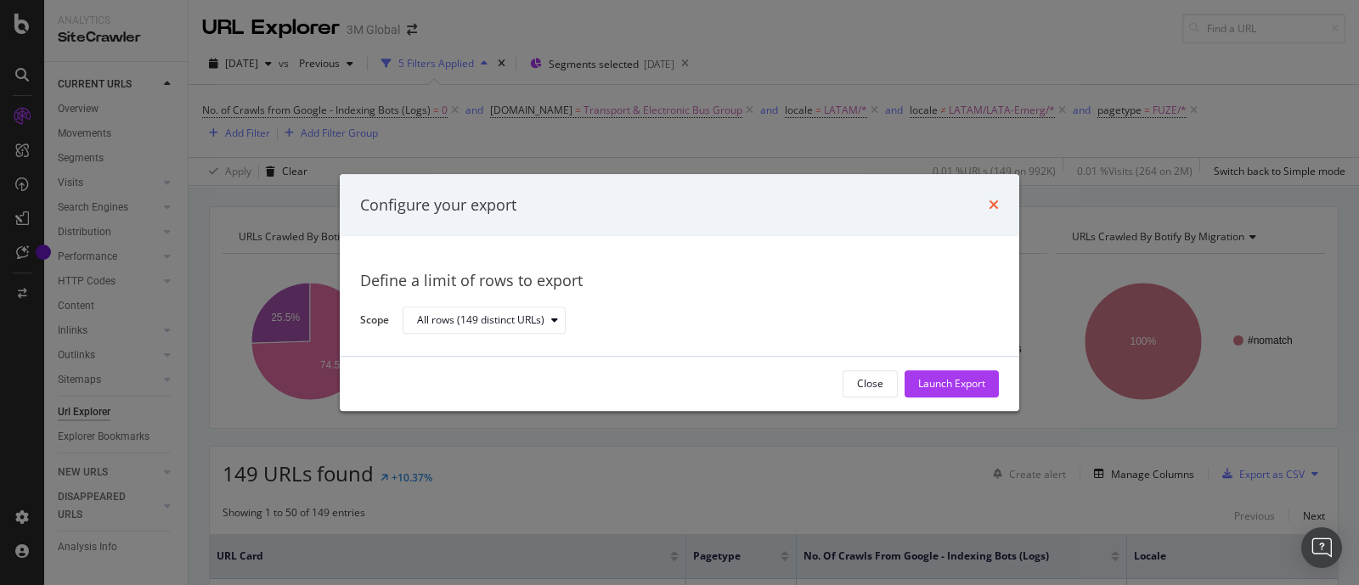
click at [991, 210] on icon "times" at bounding box center [994, 206] width 10 height 14
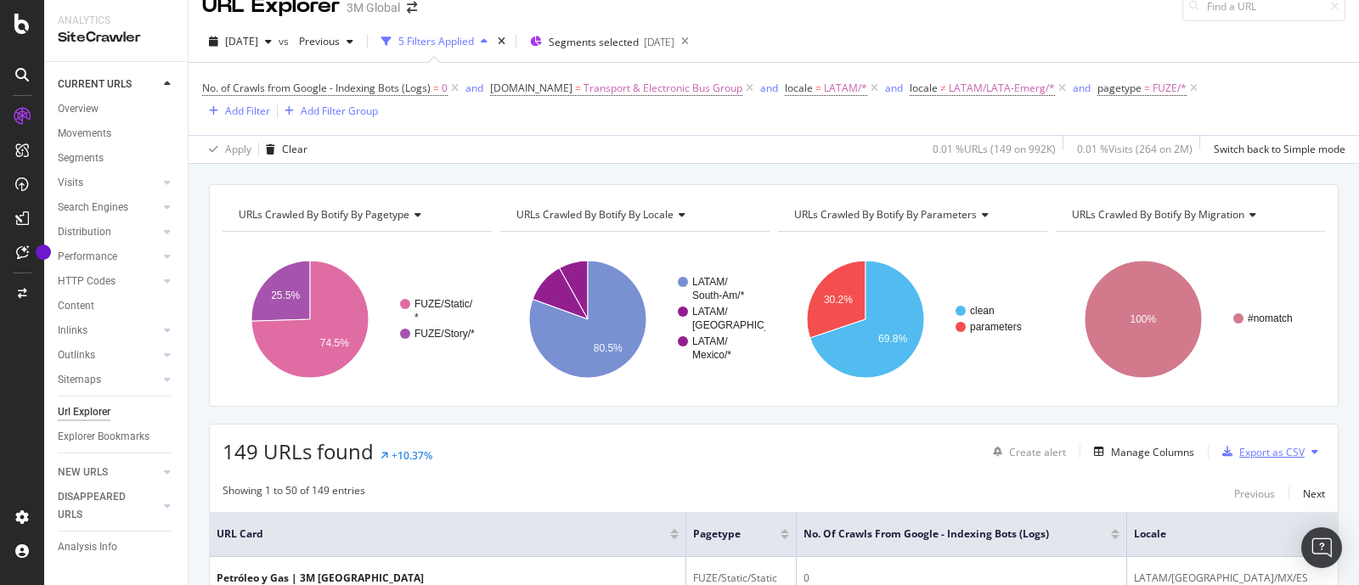
scroll to position [23, 0]
click at [1268, 444] on div "Export as CSV" at bounding box center [1271, 451] width 65 height 14
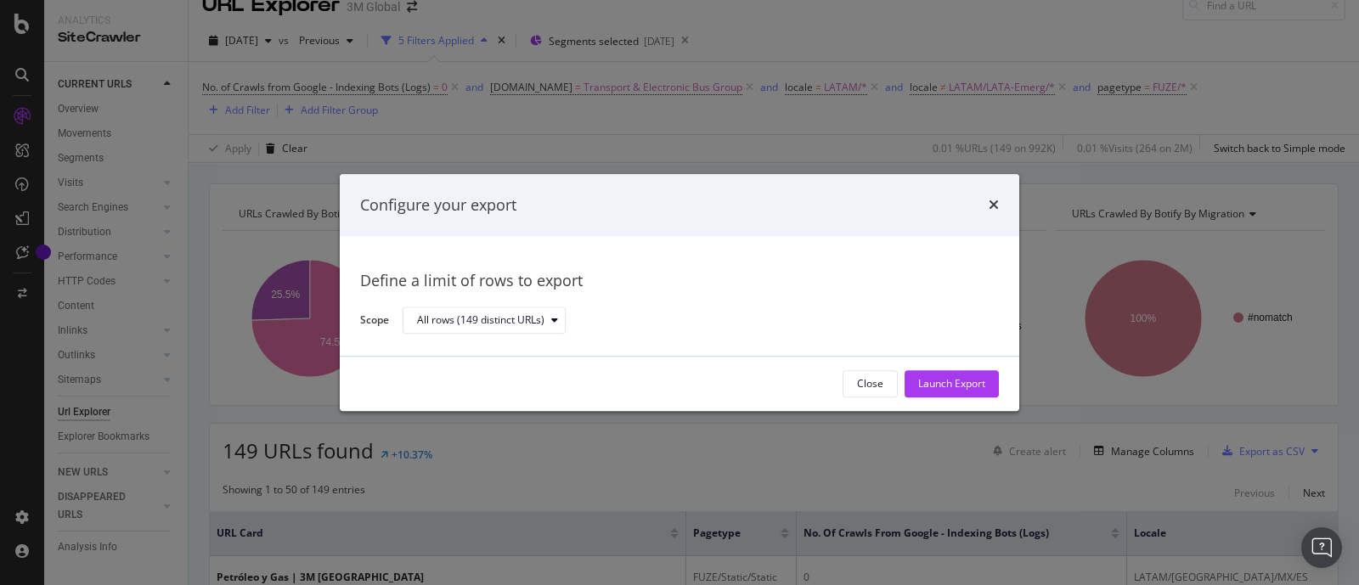
click at [961, 388] on div "Launch Export" at bounding box center [951, 384] width 67 height 14
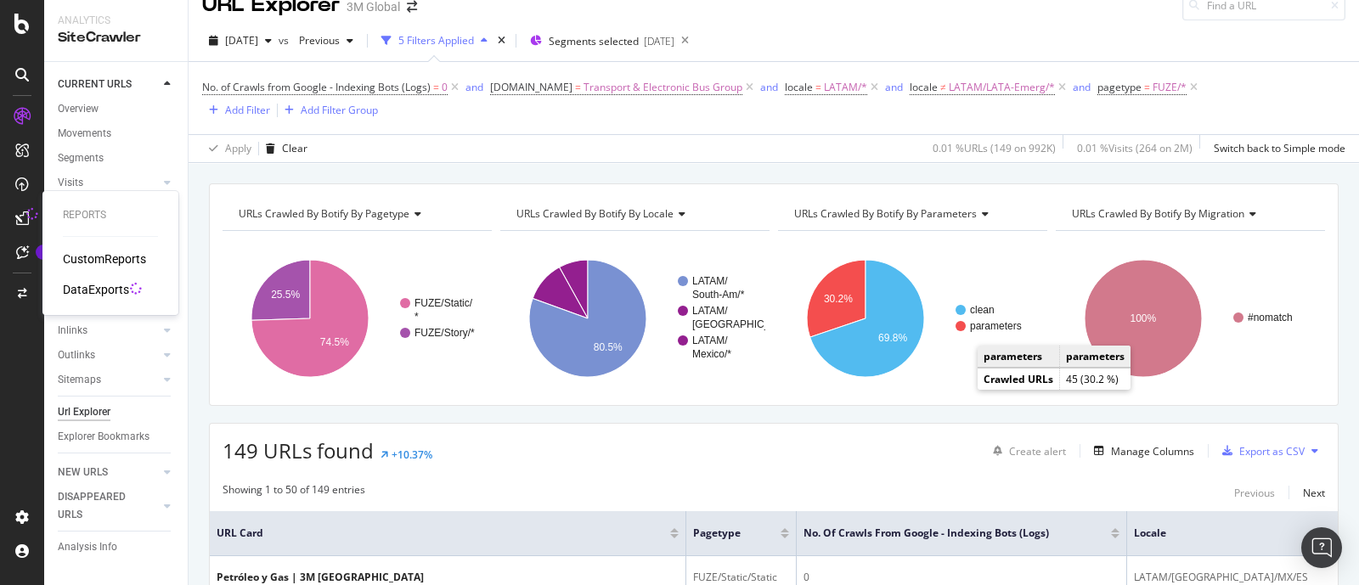
click at [92, 285] on div "DataExports" at bounding box center [96, 289] width 66 height 17
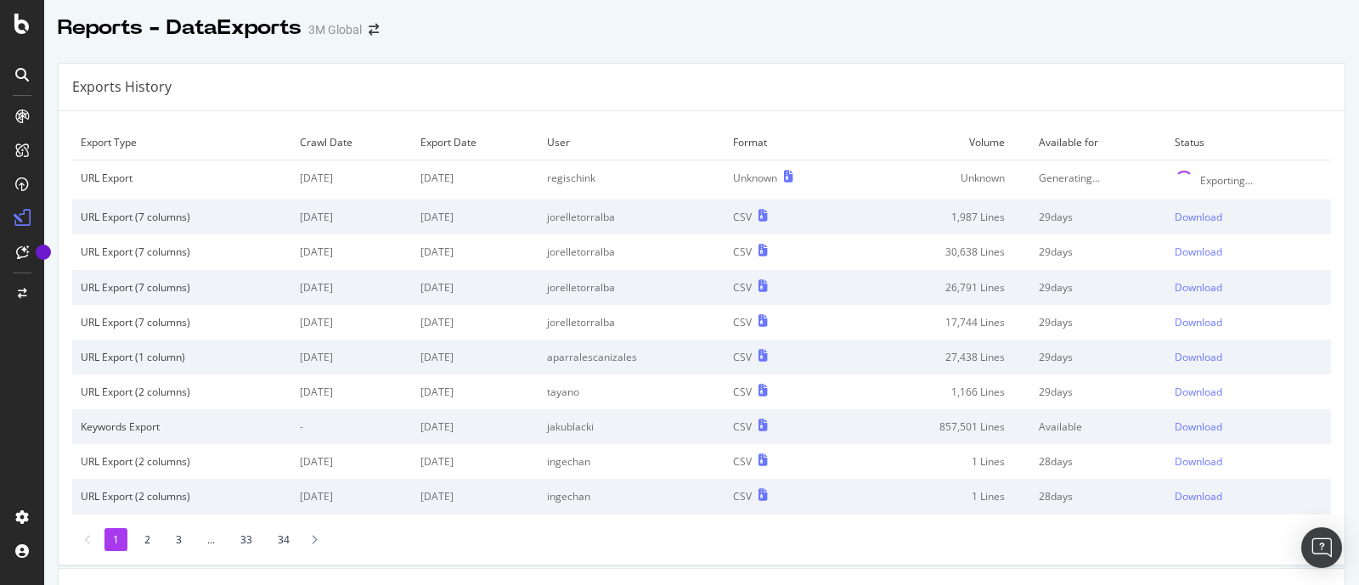
click at [897, 94] on div "Exports History" at bounding box center [702, 88] width 1286 height 48
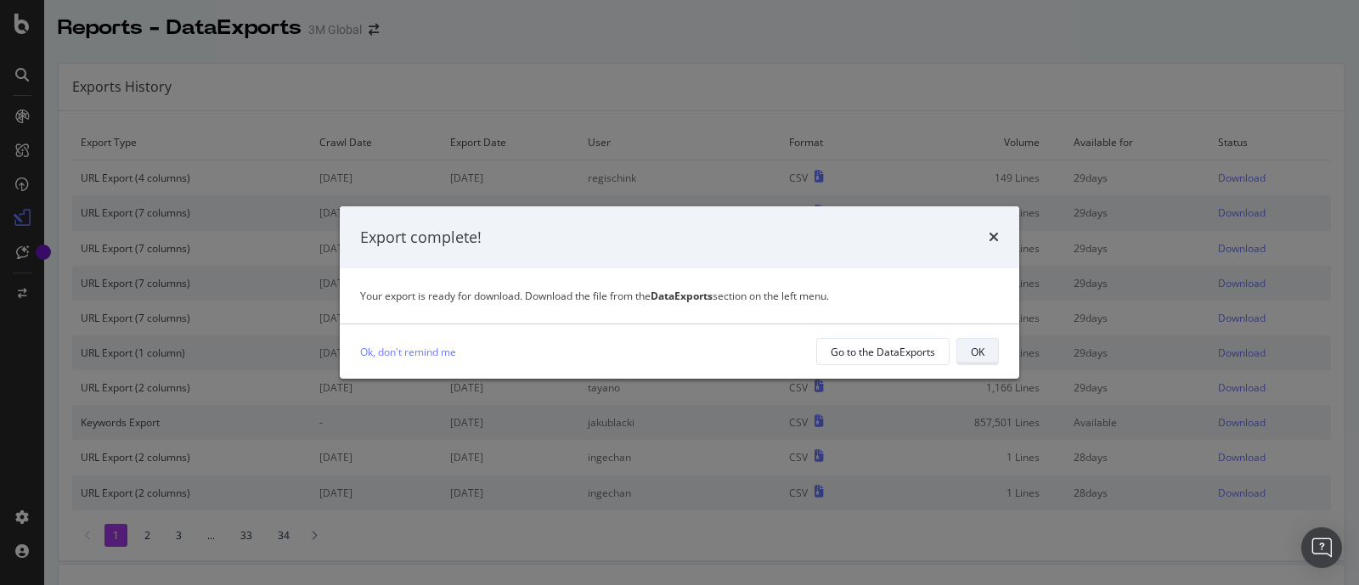
drag, startPoint x: 984, startPoint y: 345, endPoint x: 984, endPoint y: 329, distance: 16.2
click at [984, 344] on button "OK" at bounding box center [977, 351] width 42 height 27
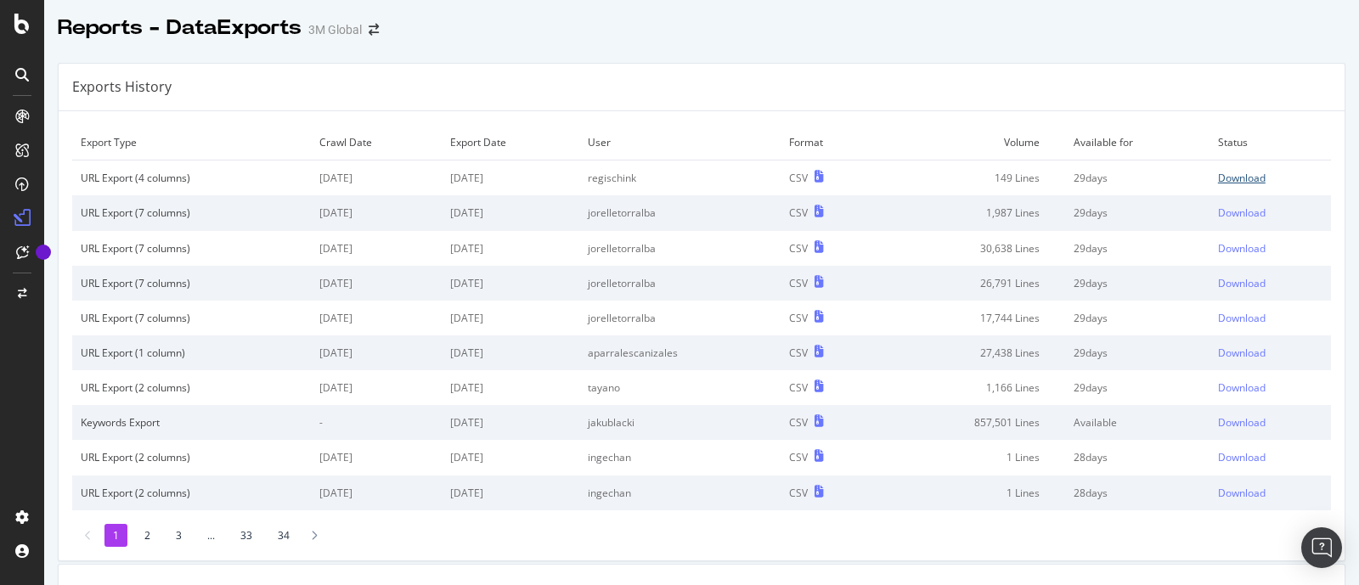
click at [1223, 171] on div "Download" at bounding box center [1242, 178] width 48 height 14
click at [13, 70] on div at bounding box center [21, 74] width 27 height 27
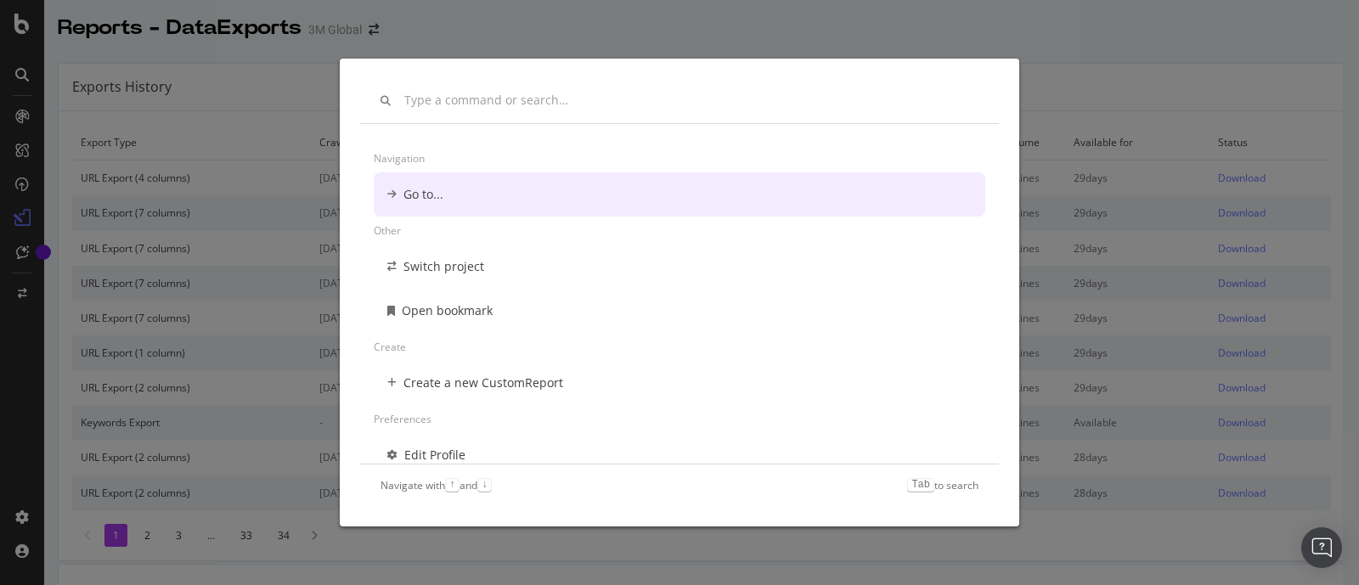
drag, startPoint x: 214, startPoint y: 57, endPoint x: 206, endPoint y: 55, distance: 8.7
click at [215, 55] on div "Navigation Go to... Other Switch project Open bookmark Create Create a new Cust…" at bounding box center [679, 292] width 1359 height 585
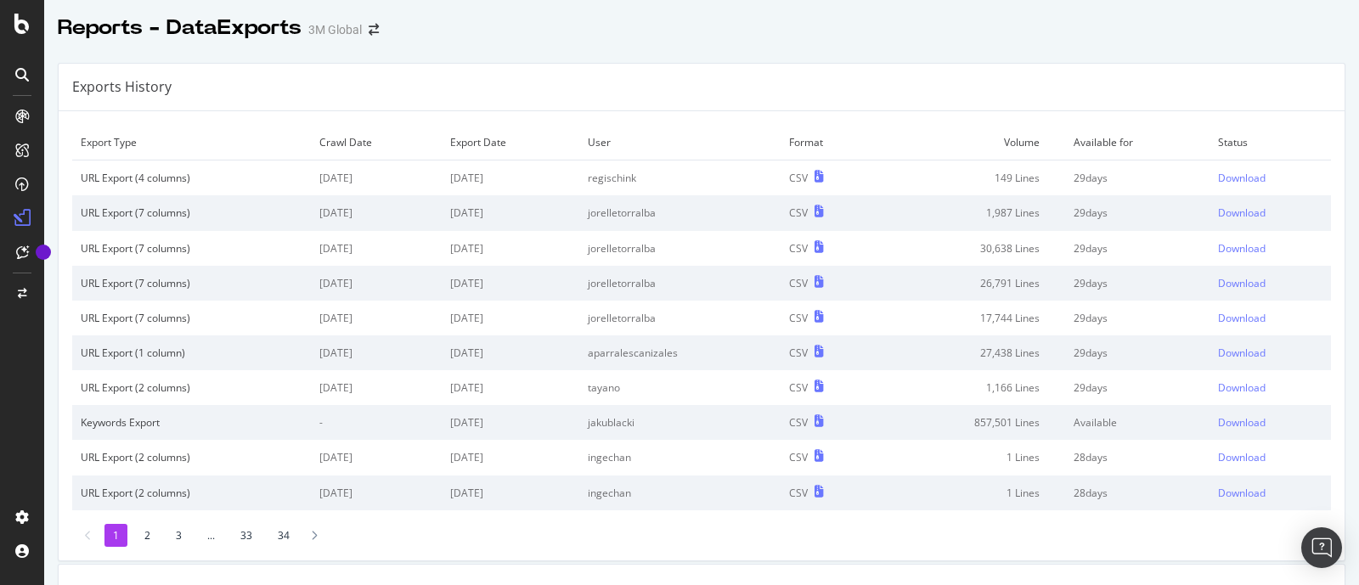
click at [22, 40] on div at bounding box center [22, 292] width 44 height 585
click at [25, 22] on icon at bounding box center [21, 24] width 15 height 20
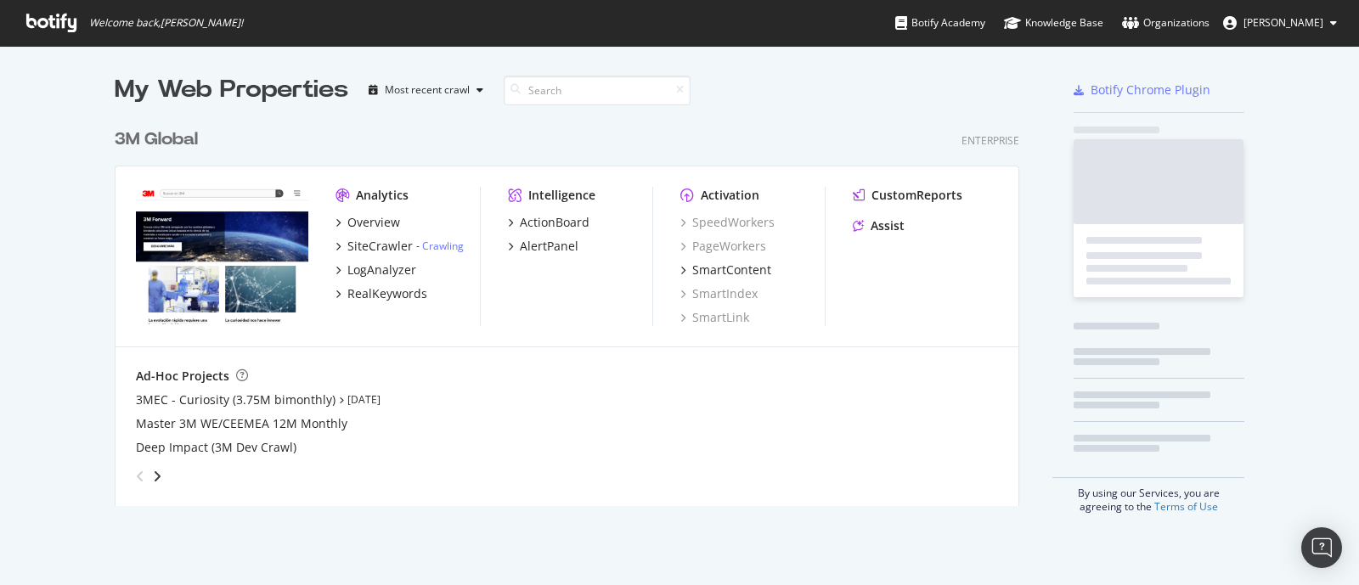
scroll to position [569, 1326]
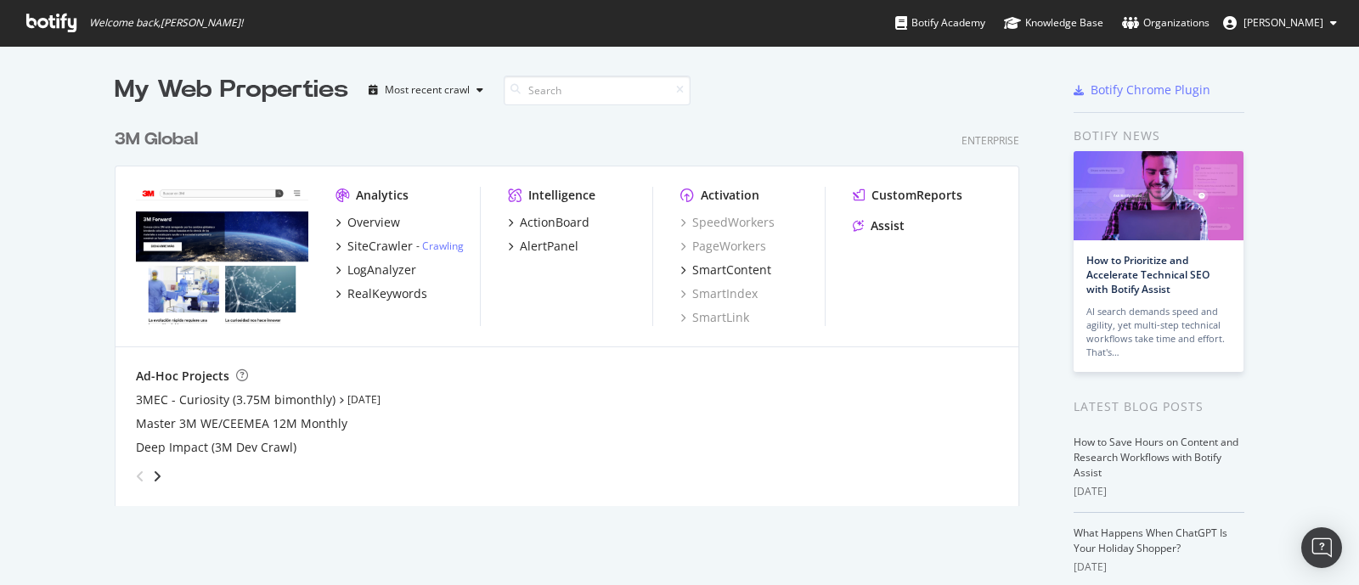
click at [155, 473] on div "angle-right" at bounding box center [157, 476] width 12 height 17
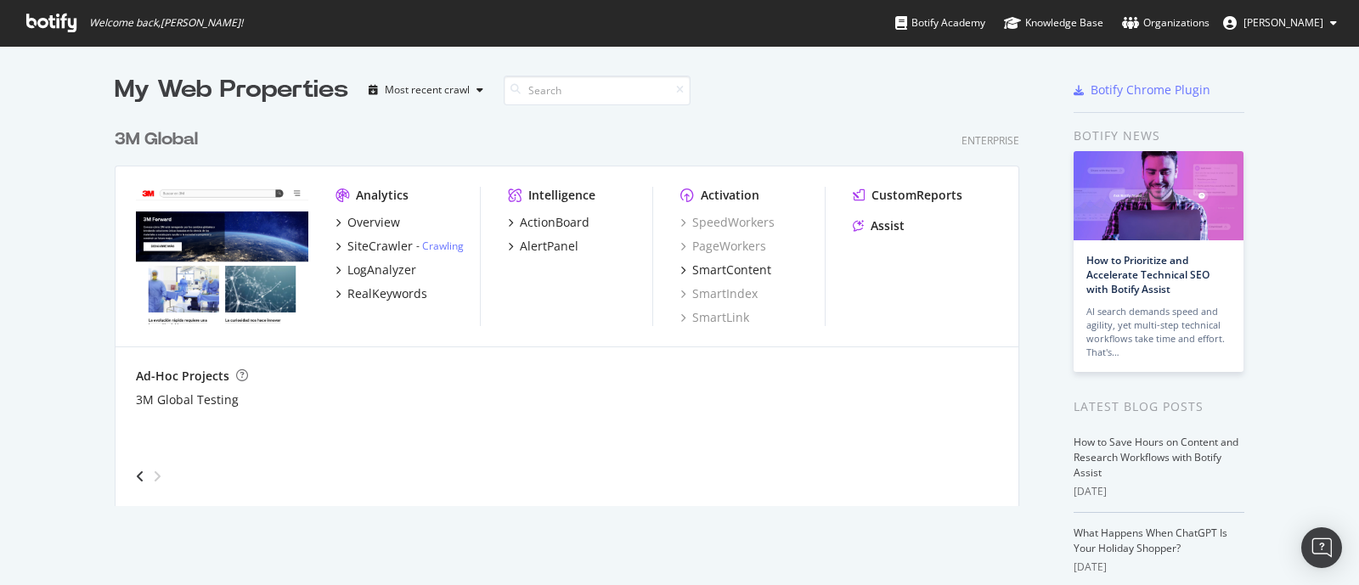
click at [129, 473] on div "angle-left" at bounding box center [140, 476] width 22 height 27
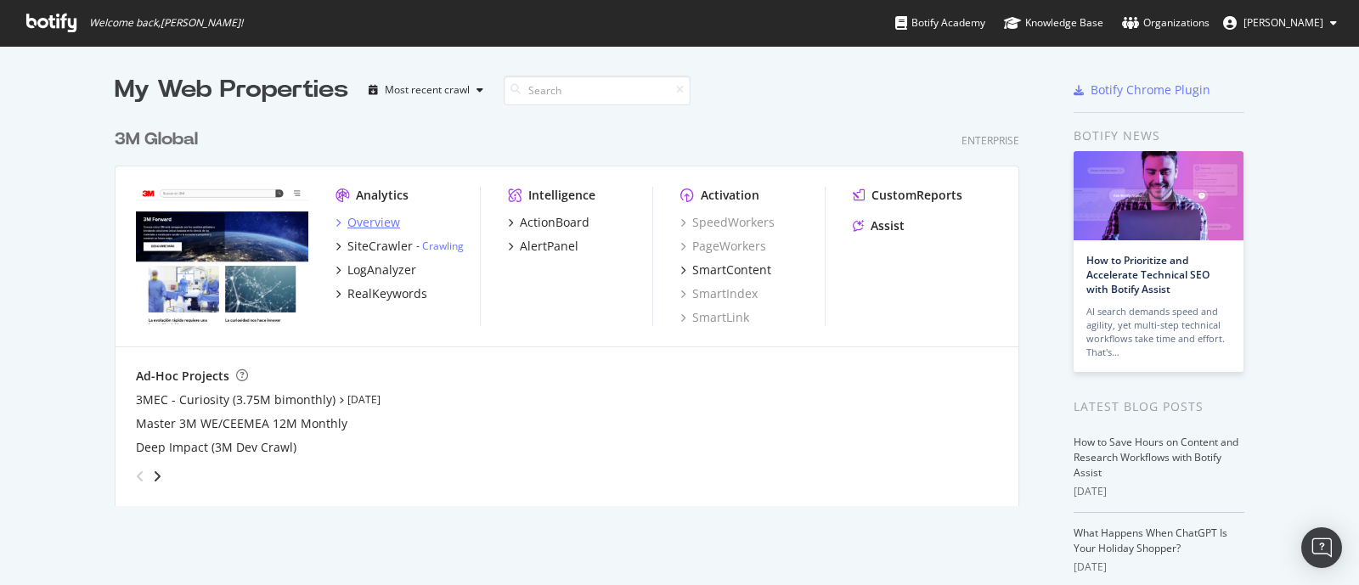
click at [379, 218] on div "Overview" at bounding box center [373, 222] width 53 height 17
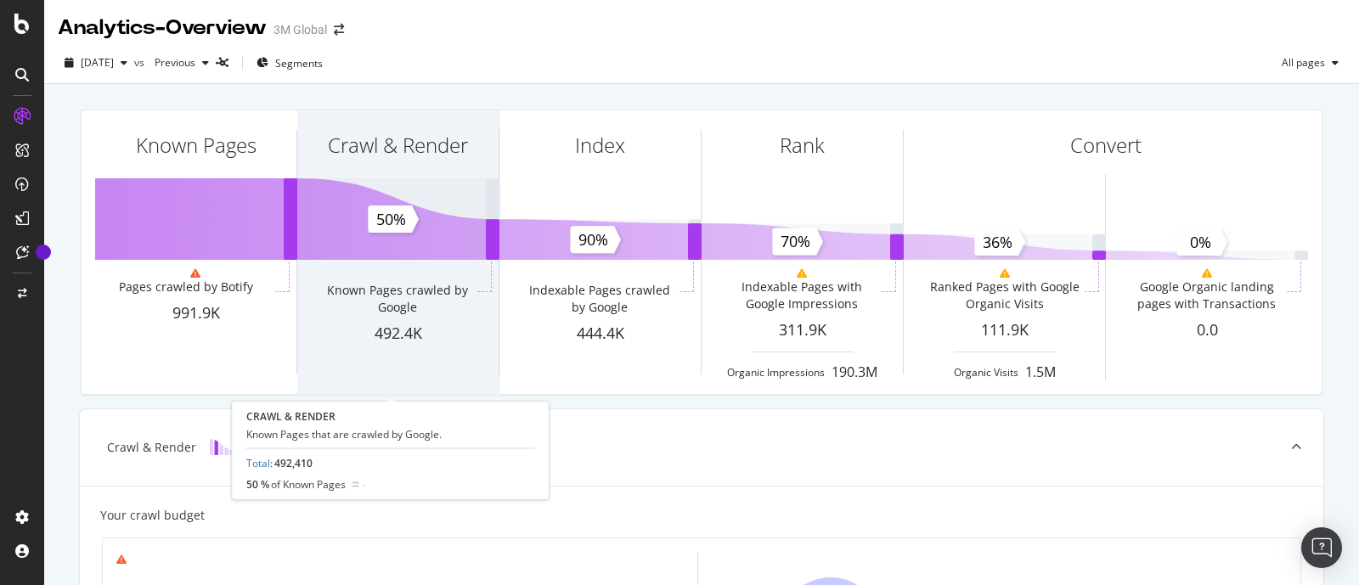
click at [361, 211] on div "Crawl & Render" at bounding box center [397, 175] width 201 height 131
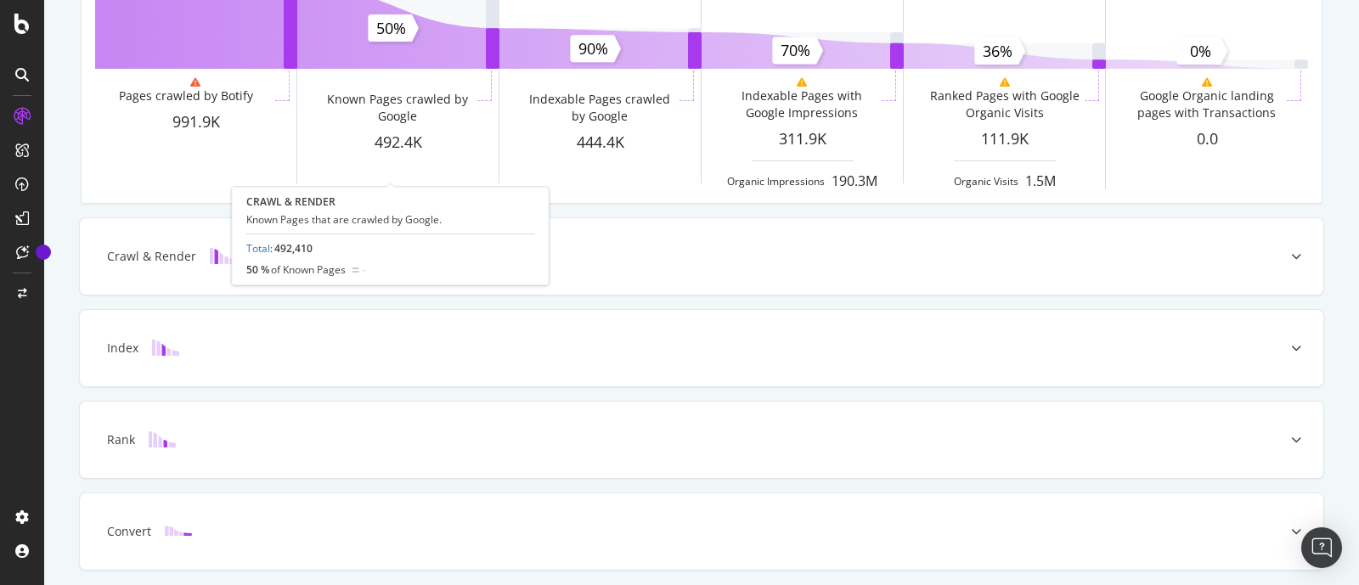
scroll to position [248, 0]
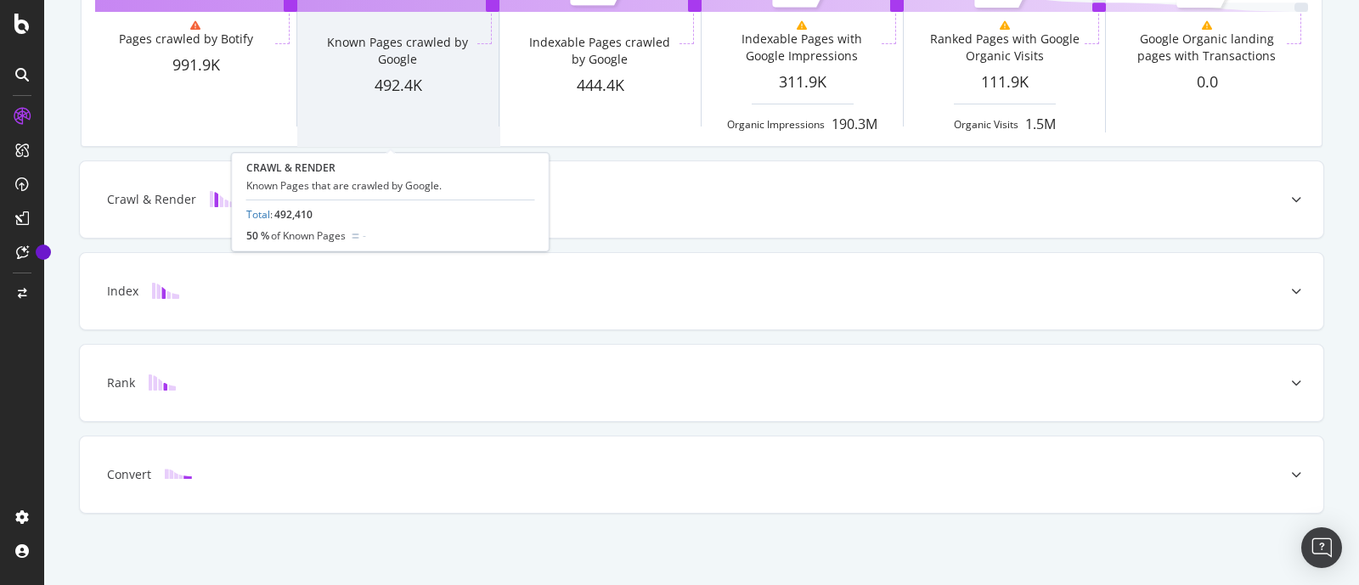
click at [392, 24] on div "Known Pages crawled by Google" at bounding box center [397, 44] width 201 height 61
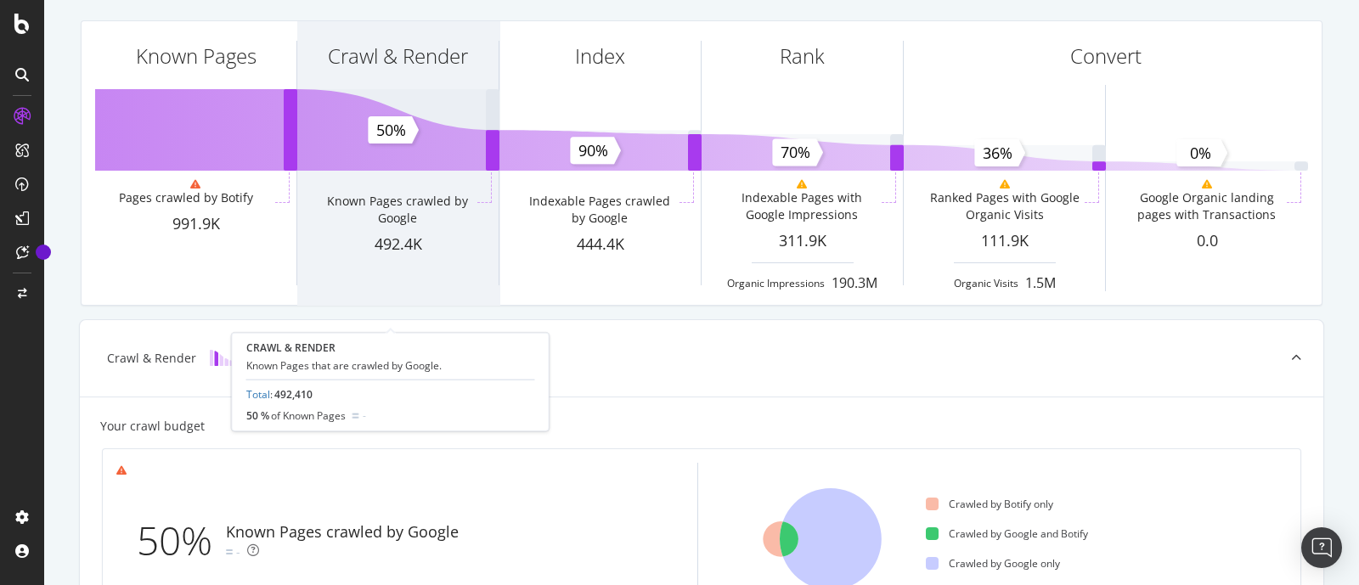
scroll to position [0, 0]
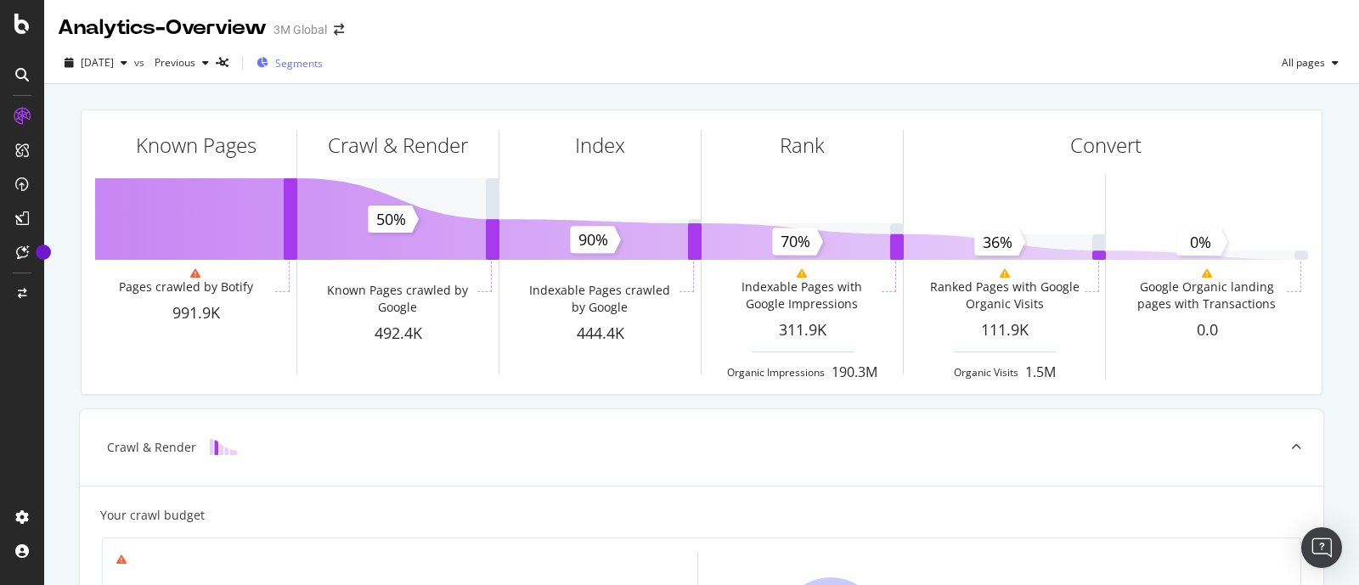
click at [323, 66] on span "Segments" at bounding box center [299, 63] width 48 height 14
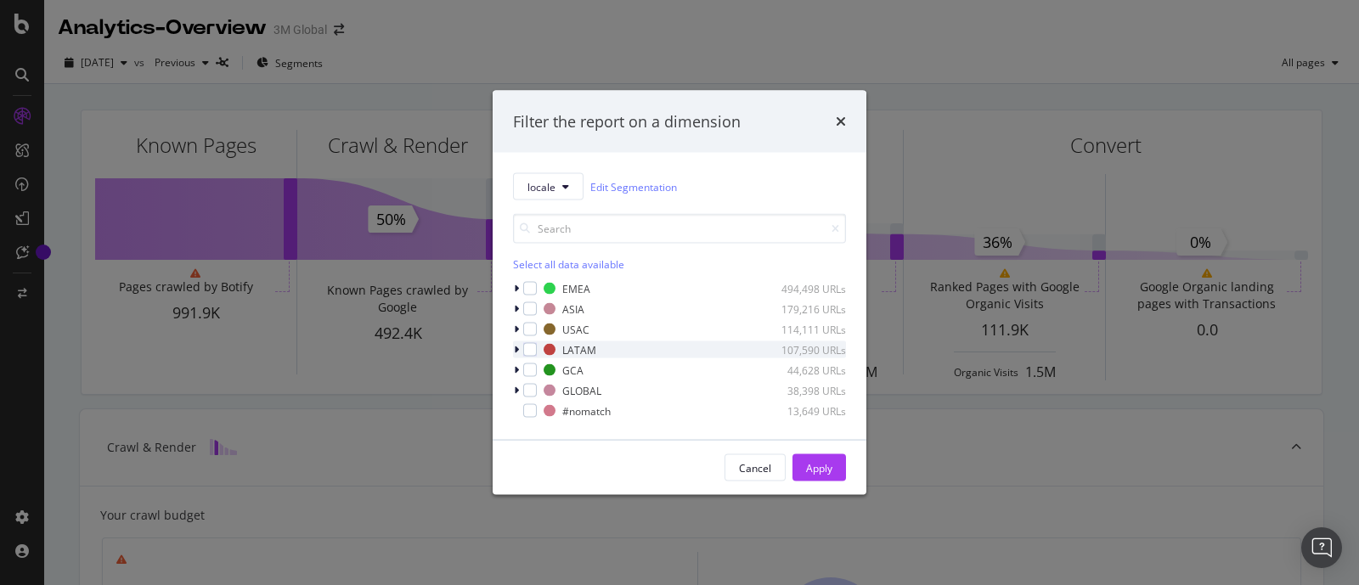
click at [514, 349] on icon "modal" at bounding box center [516, 350] width 5 height 10
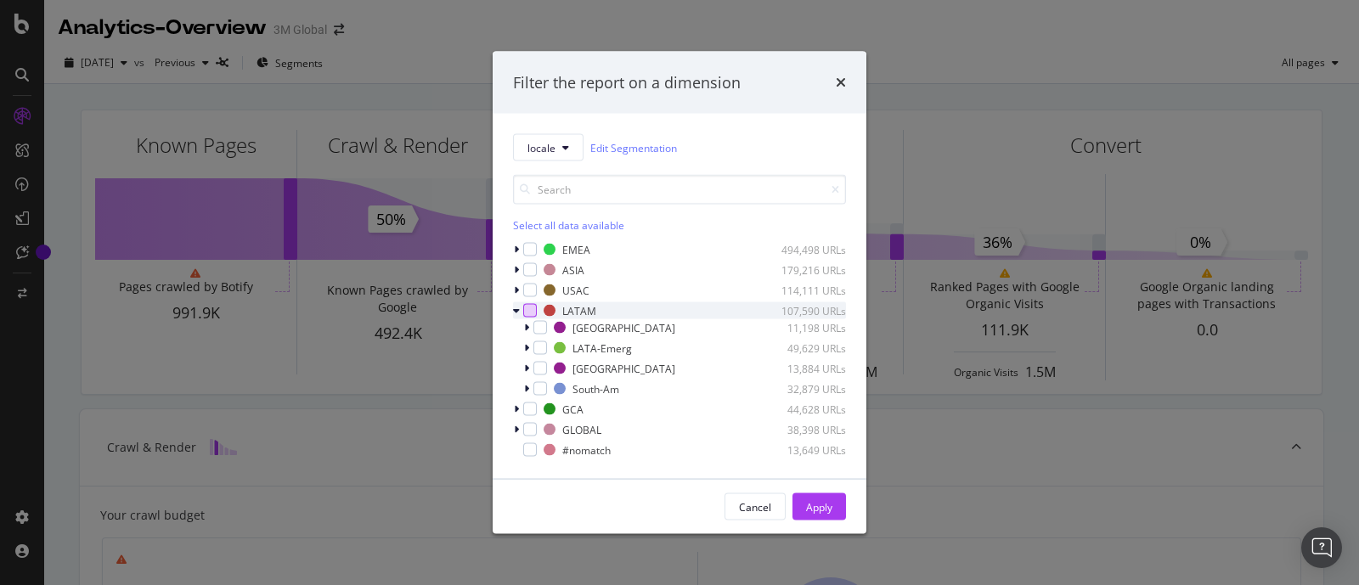
click at [535, 313] on div "modal" at bounding box center [530, 311] width 14 height 14
click at [543, 347] on icon "modal" at bounding box center [541, 348] width 8 height 8
drag, startPoint x: 820, startPoint y: 500, endPoint x: 794, endPoint y: 510, distance: 28.2
click at [820, 500] on div "Apply" at bounding box center [819, 506] width 26 height 14
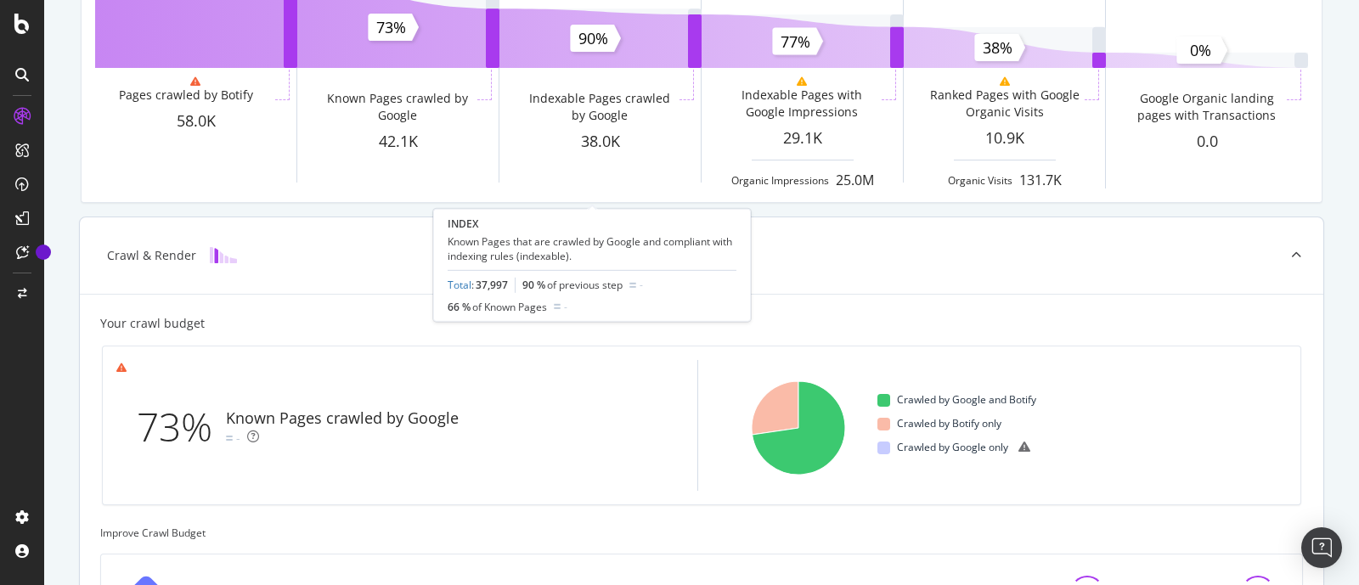
scroll to position [211, 0]
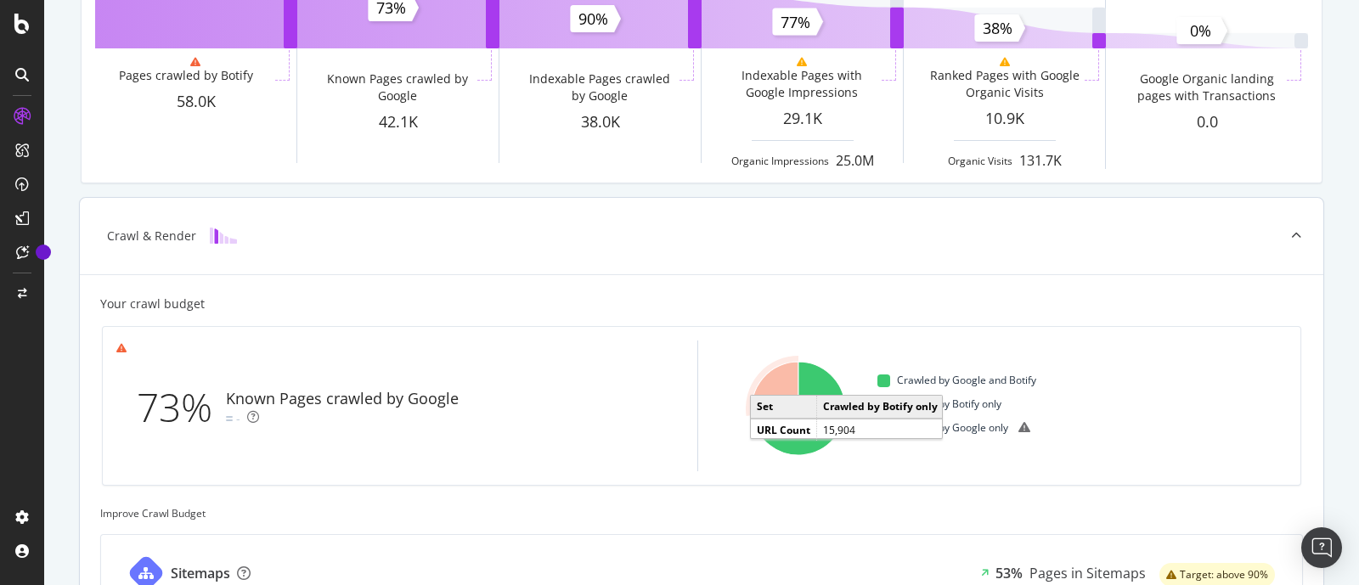
click at [769, 371] on icon "A chart." at bounding box center [775, 389] width 47 height 54
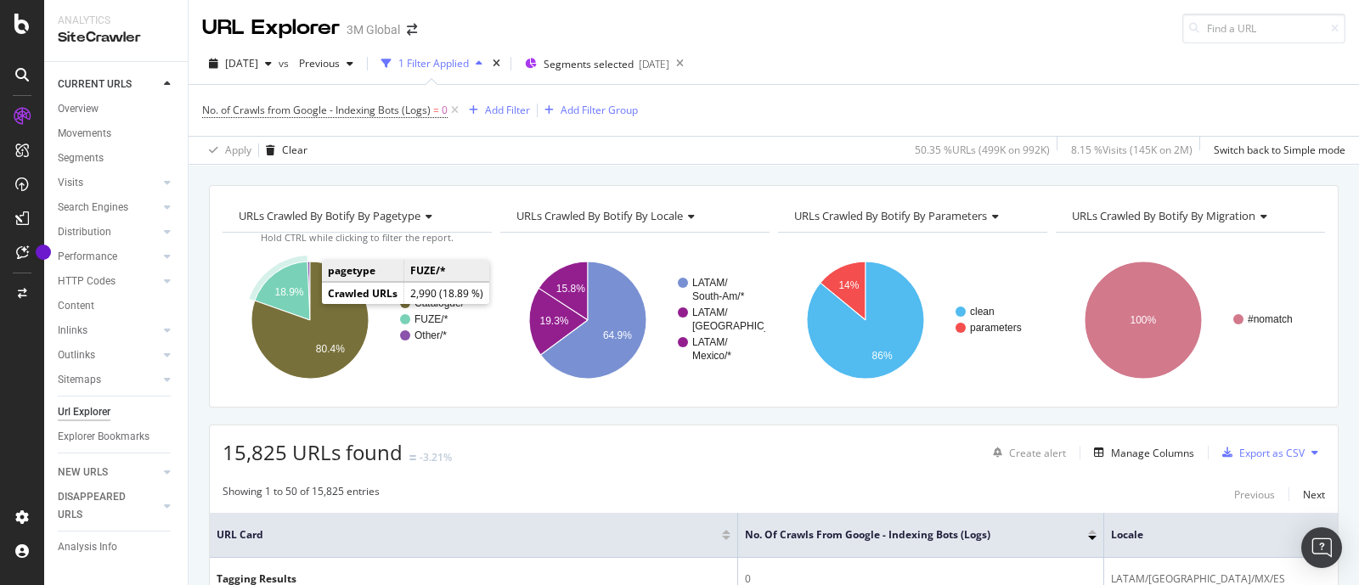
click at [293, 286] on text "18.9%" at bounding box center [288, 292] width 29 height 12
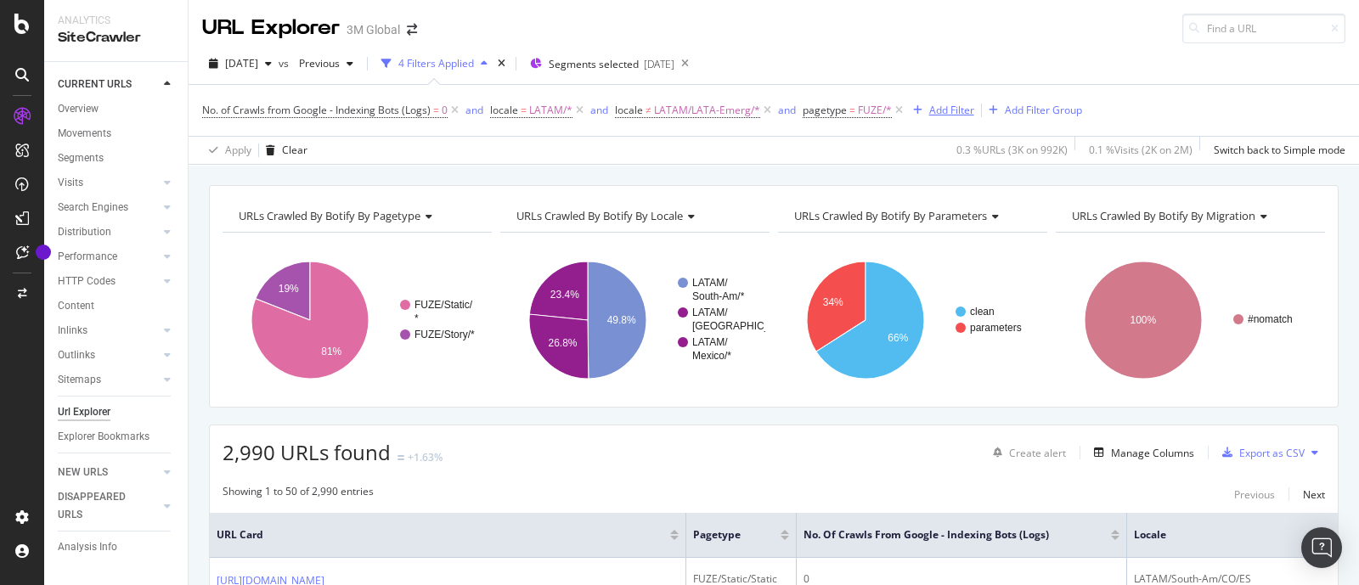
click at [953, 107] on div "Add Filter" at bounding box center [951, 110] width 45 height 14
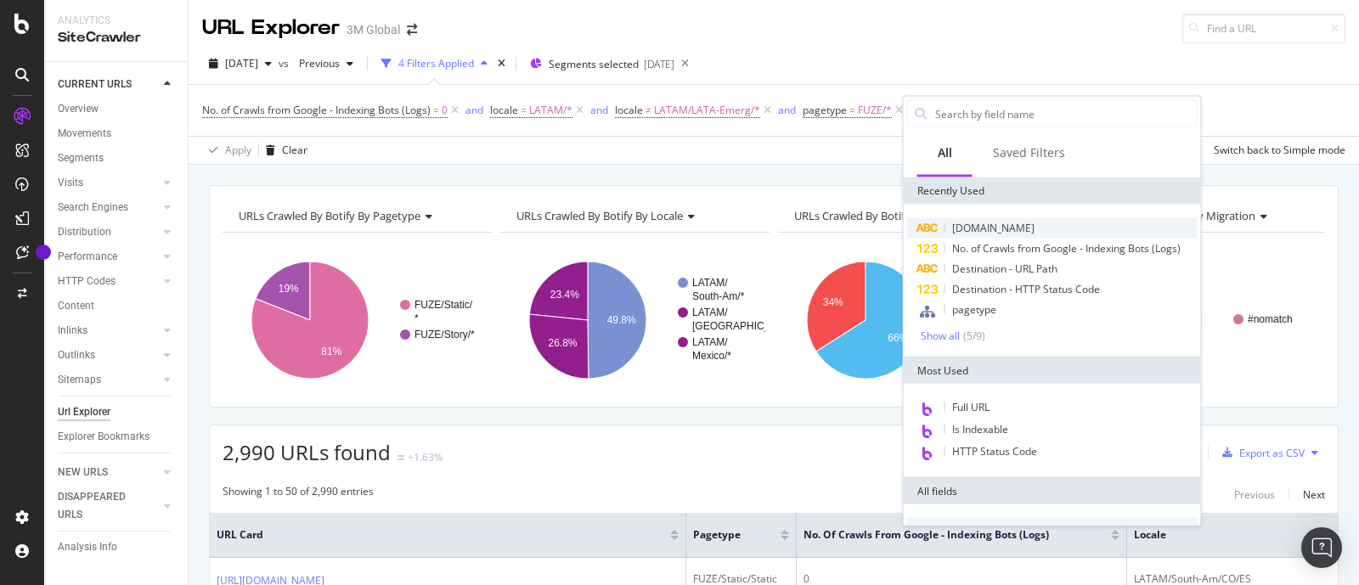
click at [1081, 227] on div "[DOMAIN_NAME]" at bounding box center [1052, 228] width 290 height 20
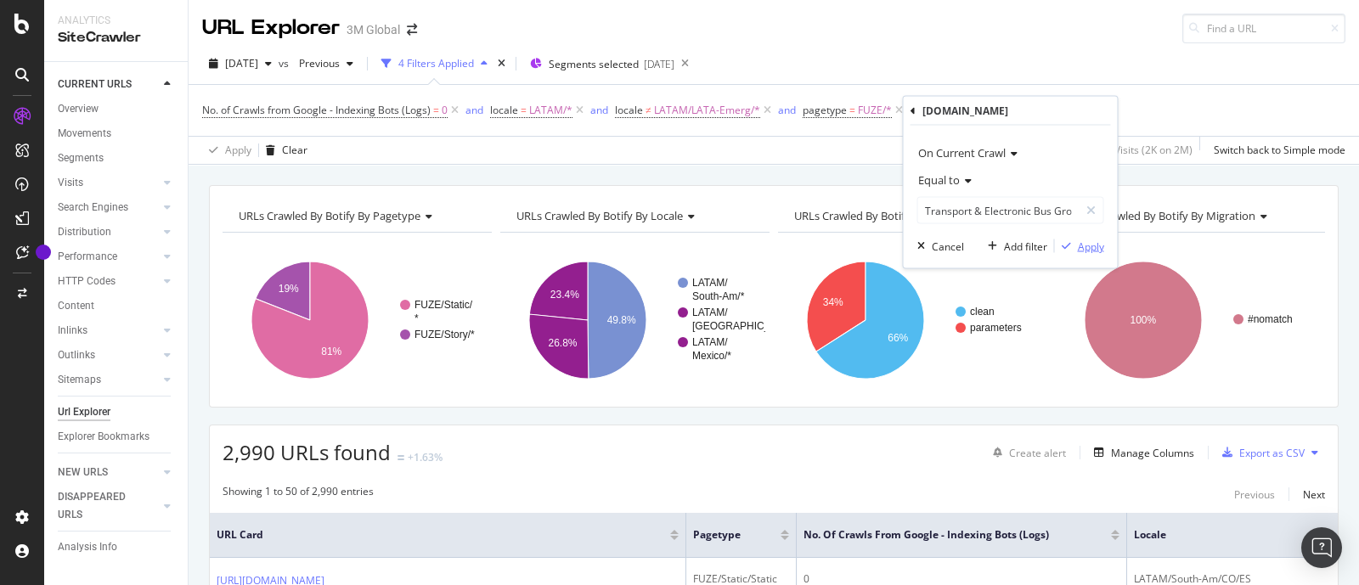
click at [1080, 242] on div "Apply" at bounding box center [1091, 246] width 26 height 14
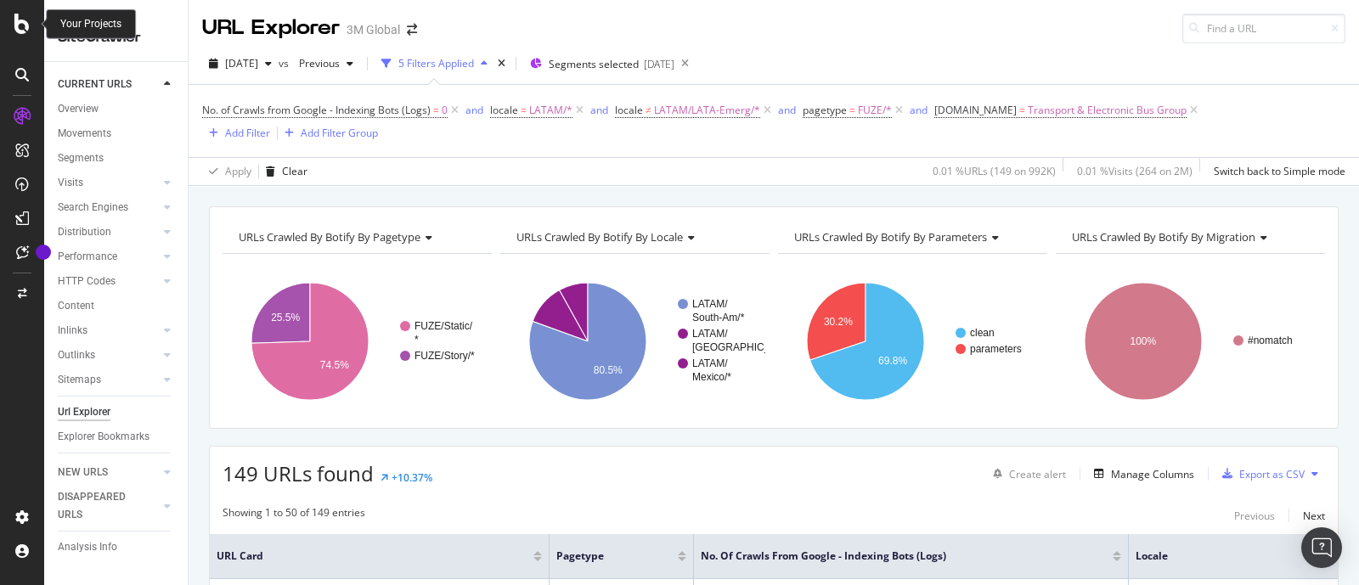
click at [25, 24] on icon at bounding box center [21, 24] width 15 height 20
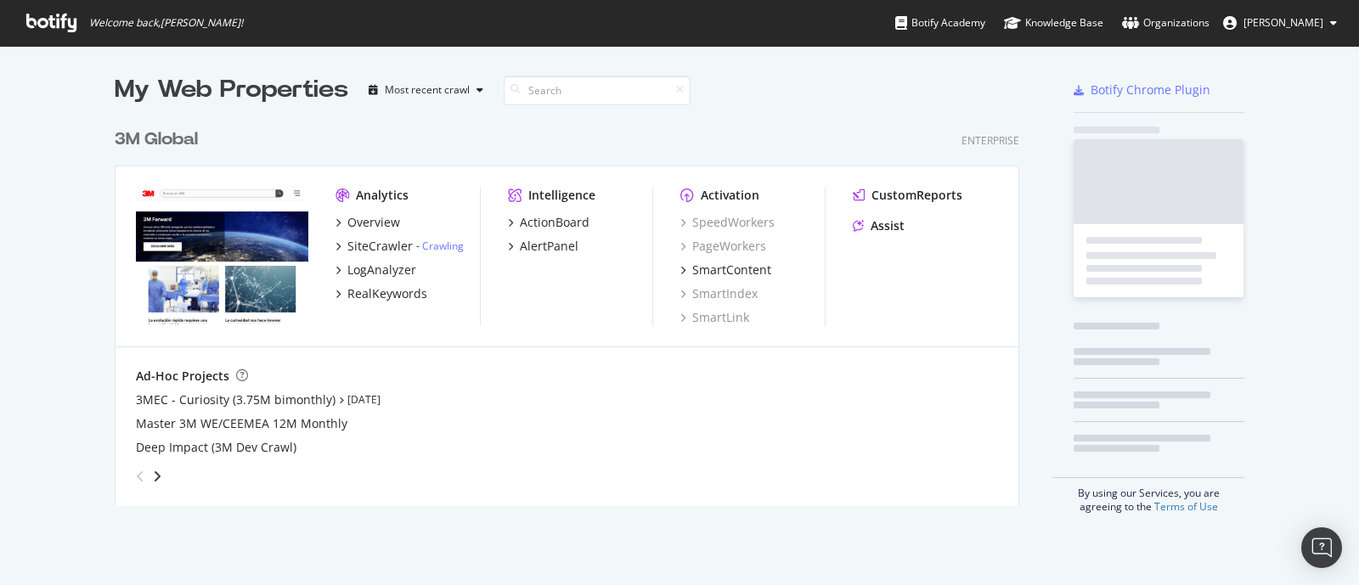
scroll to position [569, 1326]
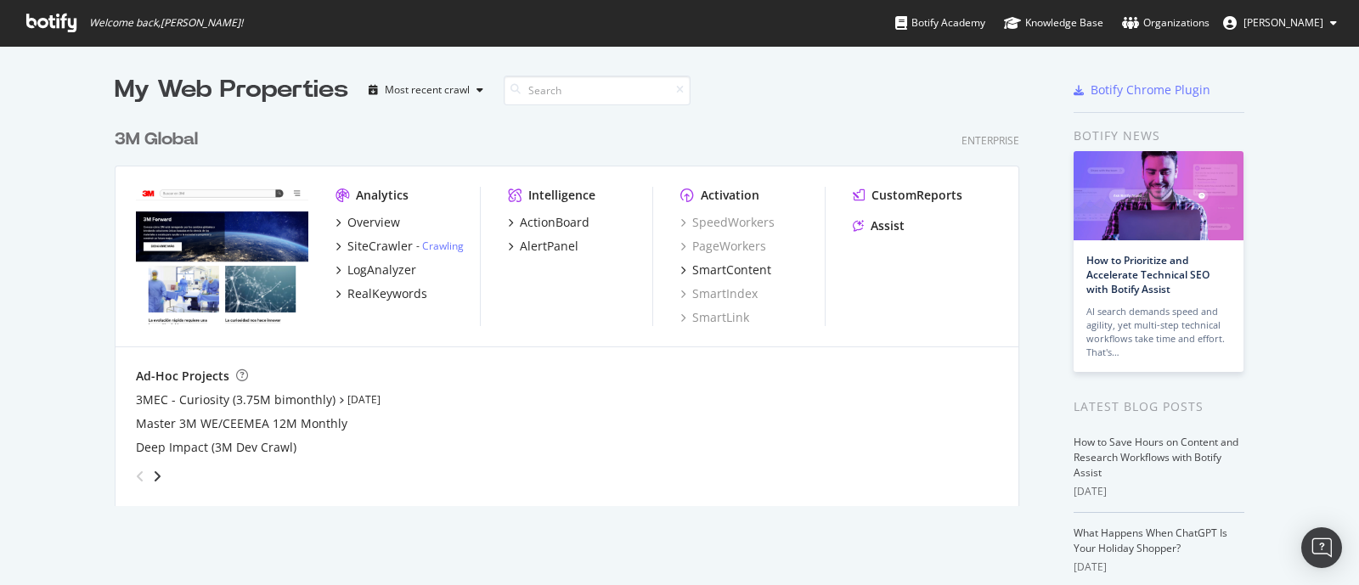
click at [1315, 23] on span "[PERSON_NAME]" at bounding box center [1283, 22] width 80 height 14
click at [1275, 128] on span "Log Out" at bounding box center [1267, 132] width 37 height 14
